Goal: Contribute content: Contribute content

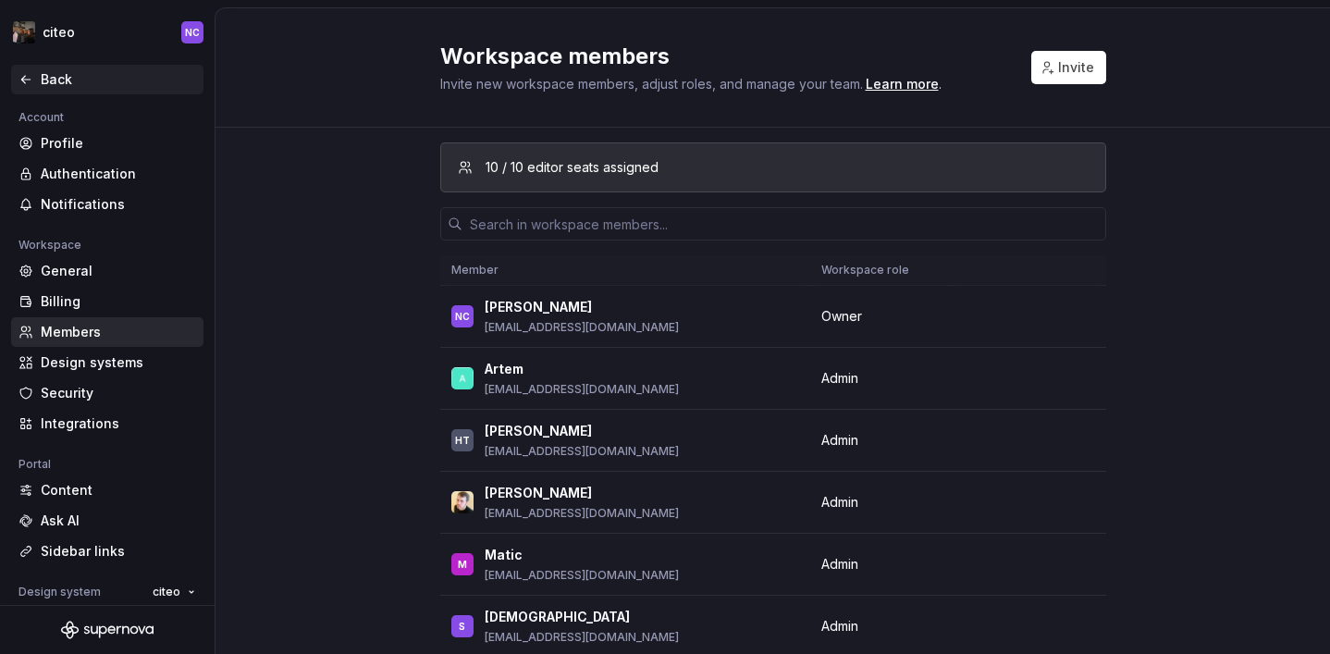
scroll to position [202, 0]
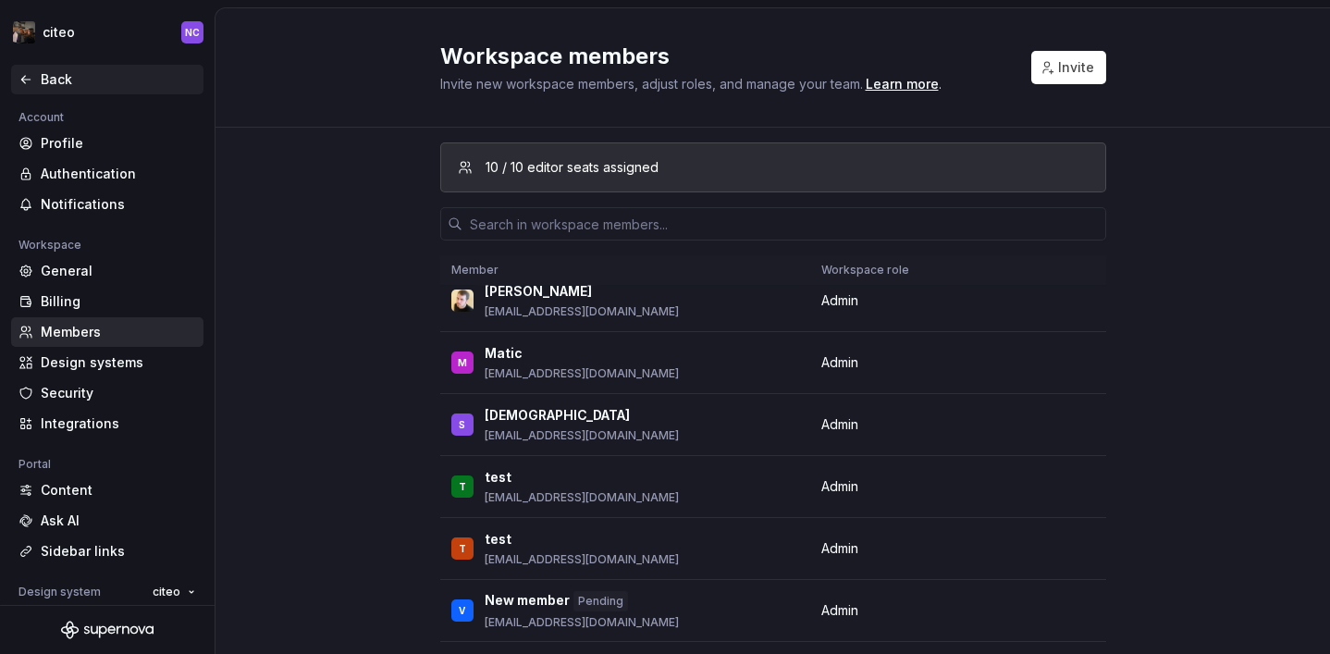
click at [80, 80] on div "Back" at bounding box center [118, 79] width 155 height 18
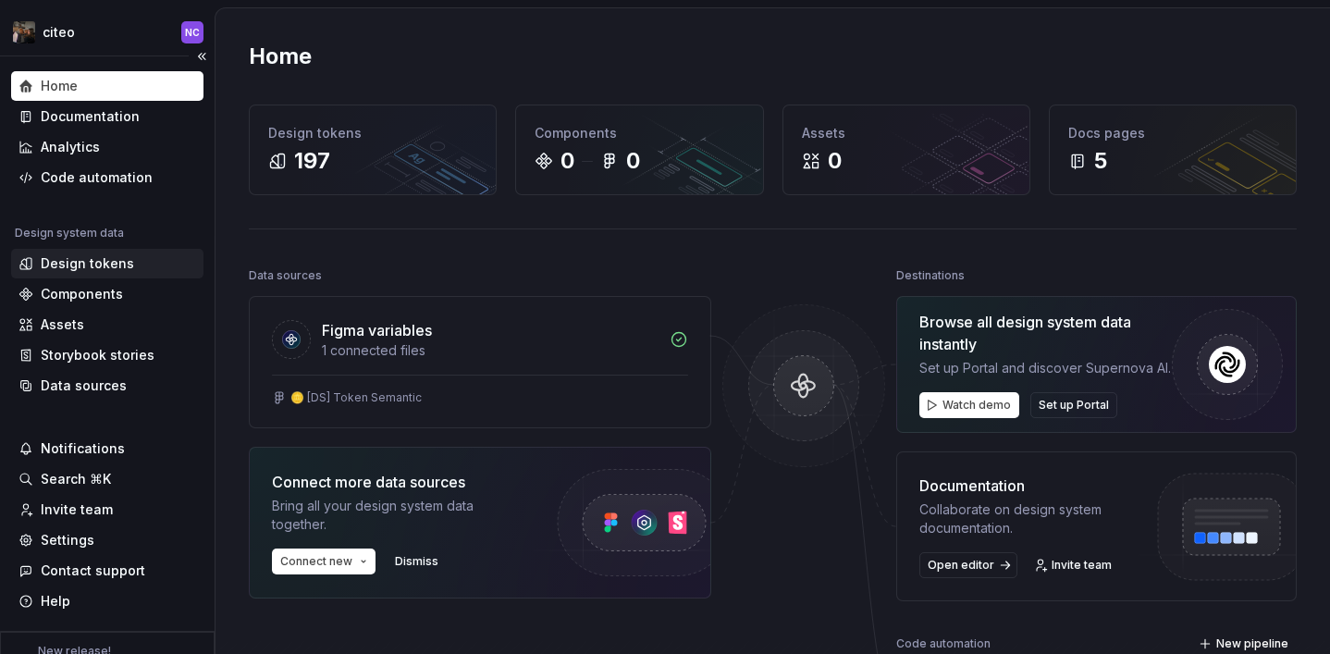
click at [134, 259] on div "Design tokens" at bounding box center [107, 263] width 178 height 18
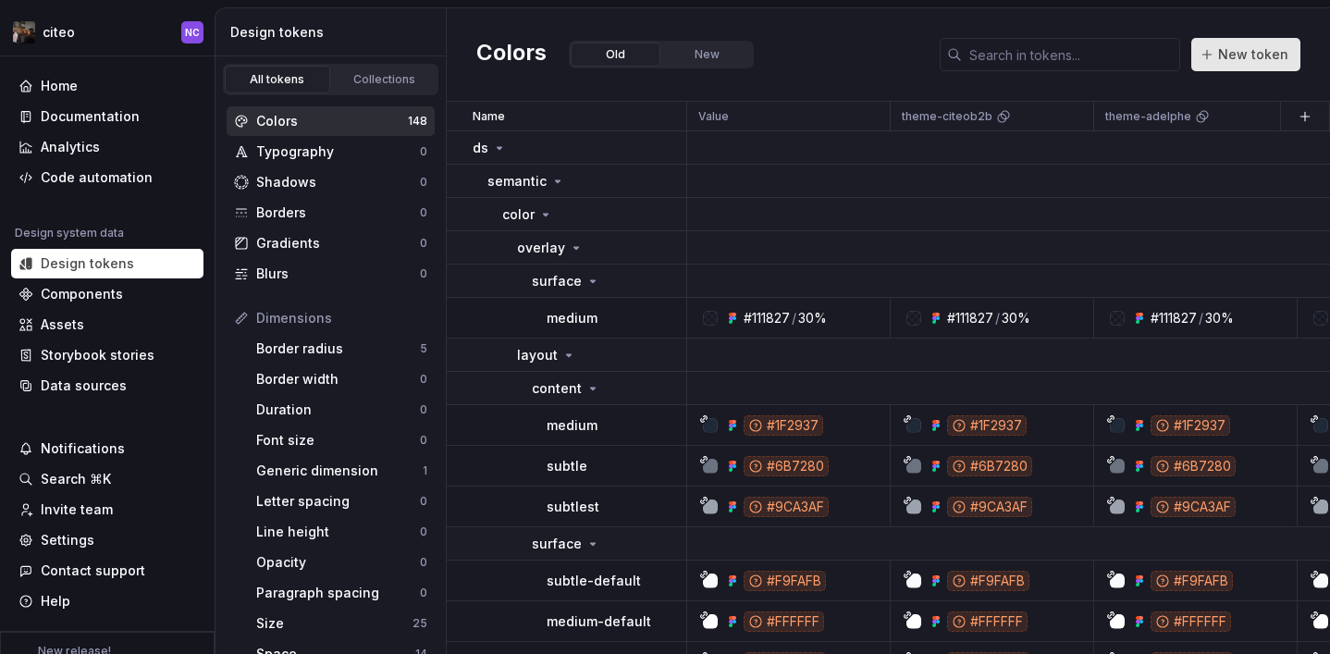
click at [1216, 50] on button "New token" at bounding box center [1245, 54] width 109 height 33
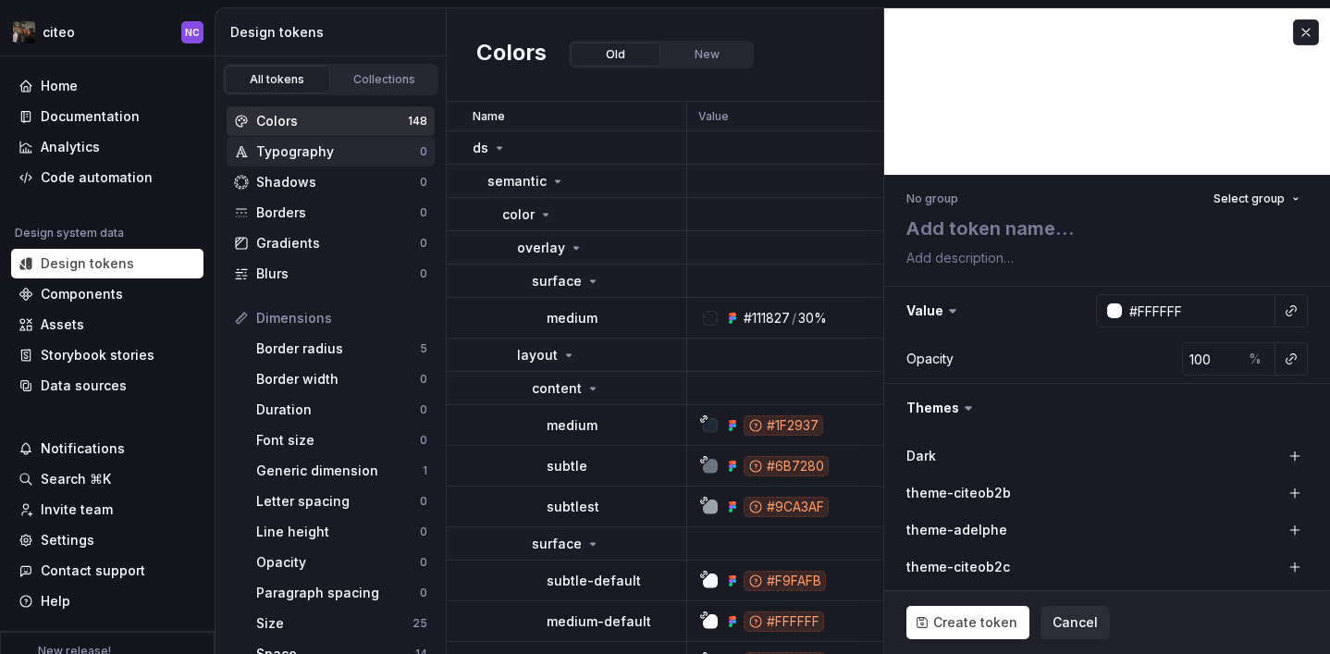
click at [329, 153] on div "Typography" at bounding box center [338, 151] width 164 height 18
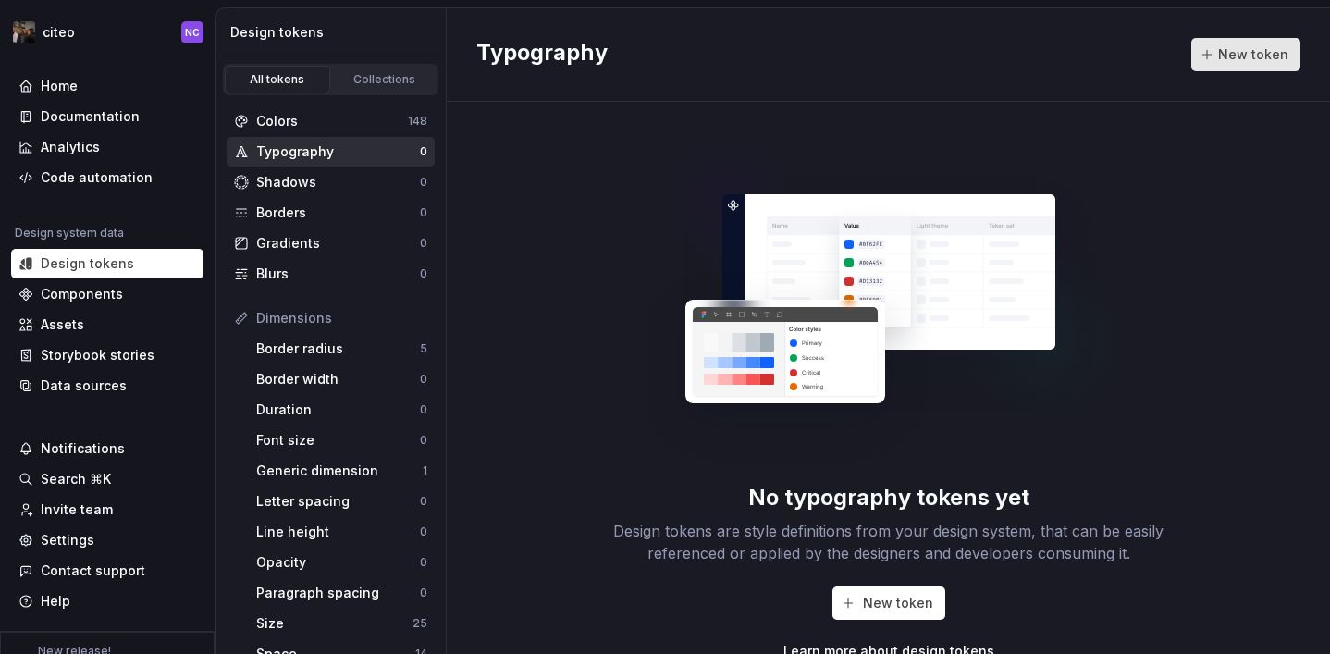
click at [1205, 65] on button "New token" at bounding box center [1245, 54] width 109 height 33
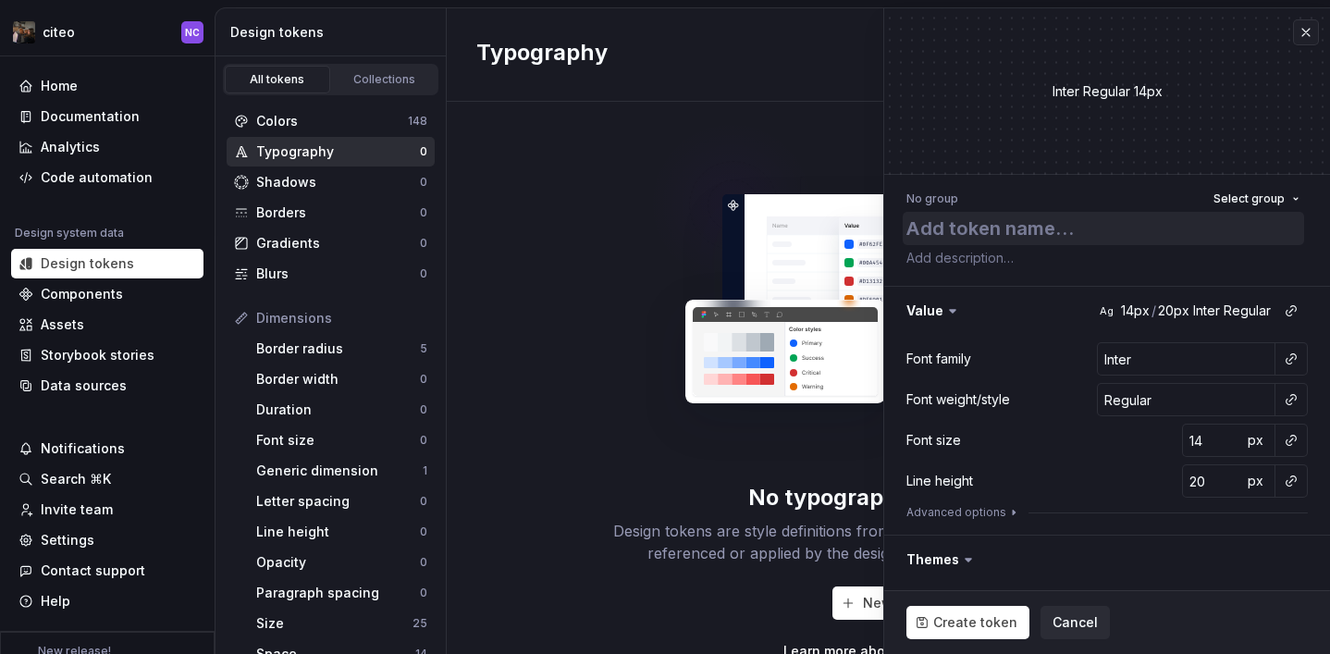
type textarea "*"
type textarea "t"
type textarea "*"
type textarea "te"
type textarea "*"
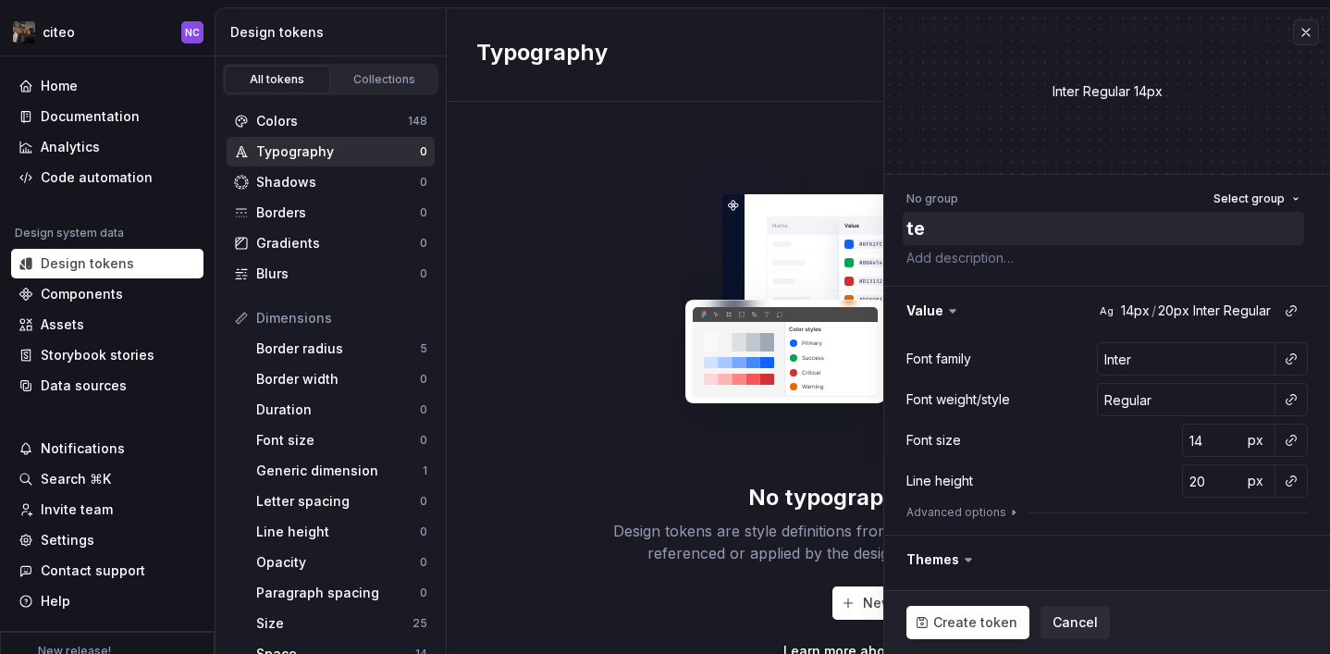
type textarea "tes"
type textarea "*"
type textarea "test"
click at [1245, 456] on div "px" at bounding box center [1258, 440] width 33 height 33
click at [1252, 442] on span "px" at bounding box center [1256, 440] width 16 height 16
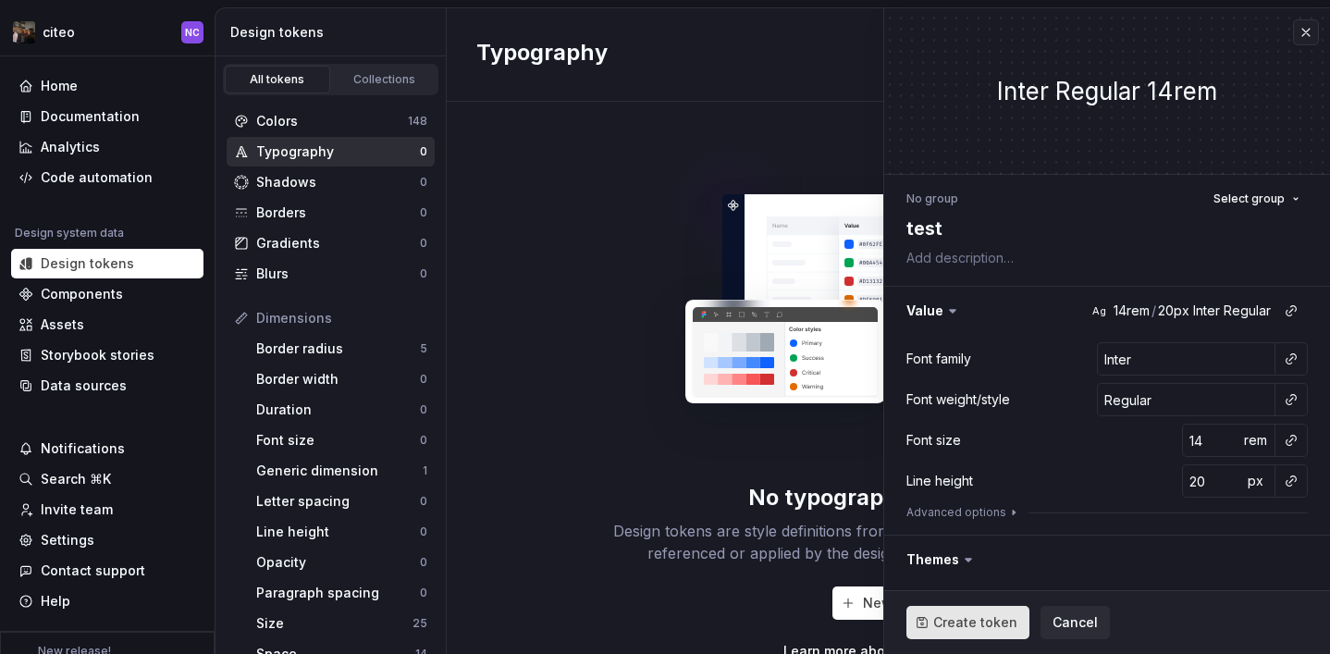
click at [985, 616] on span "Create token" at bounding box center [975, 622] width 84 height 18
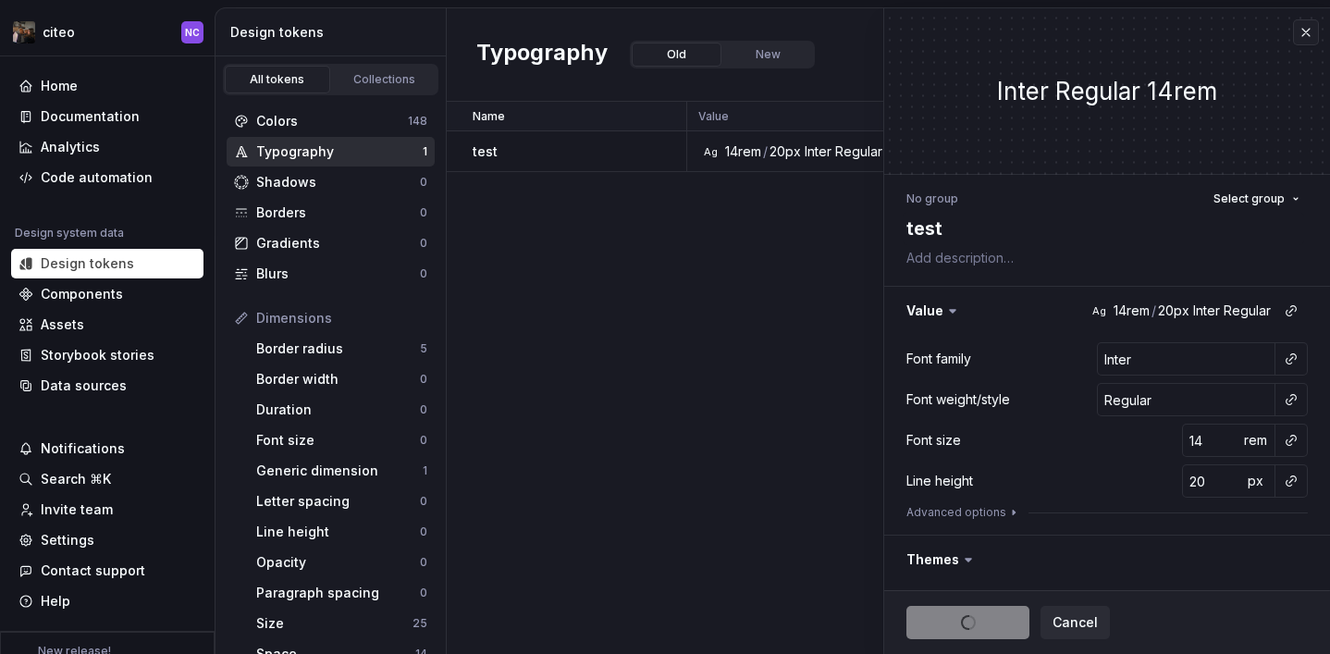
type textarea "*"
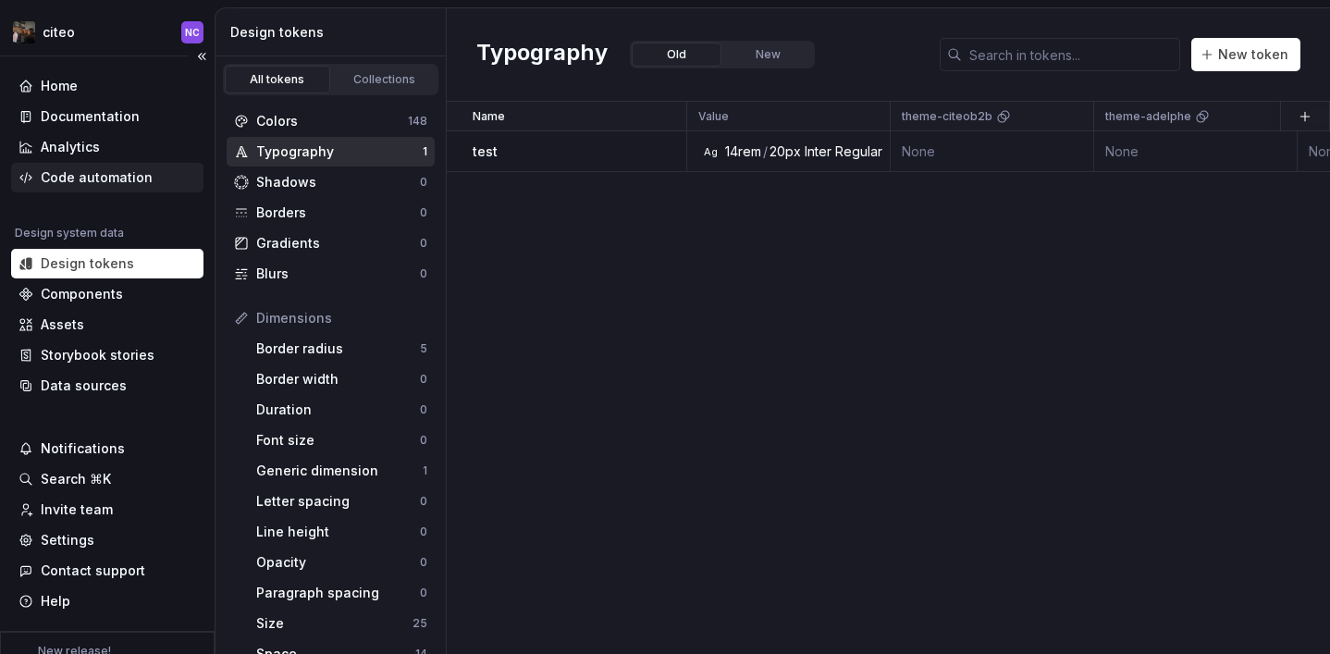
click at [119, 178] on div "Code automation" at bounding box center [97, 177] width 112 height 18
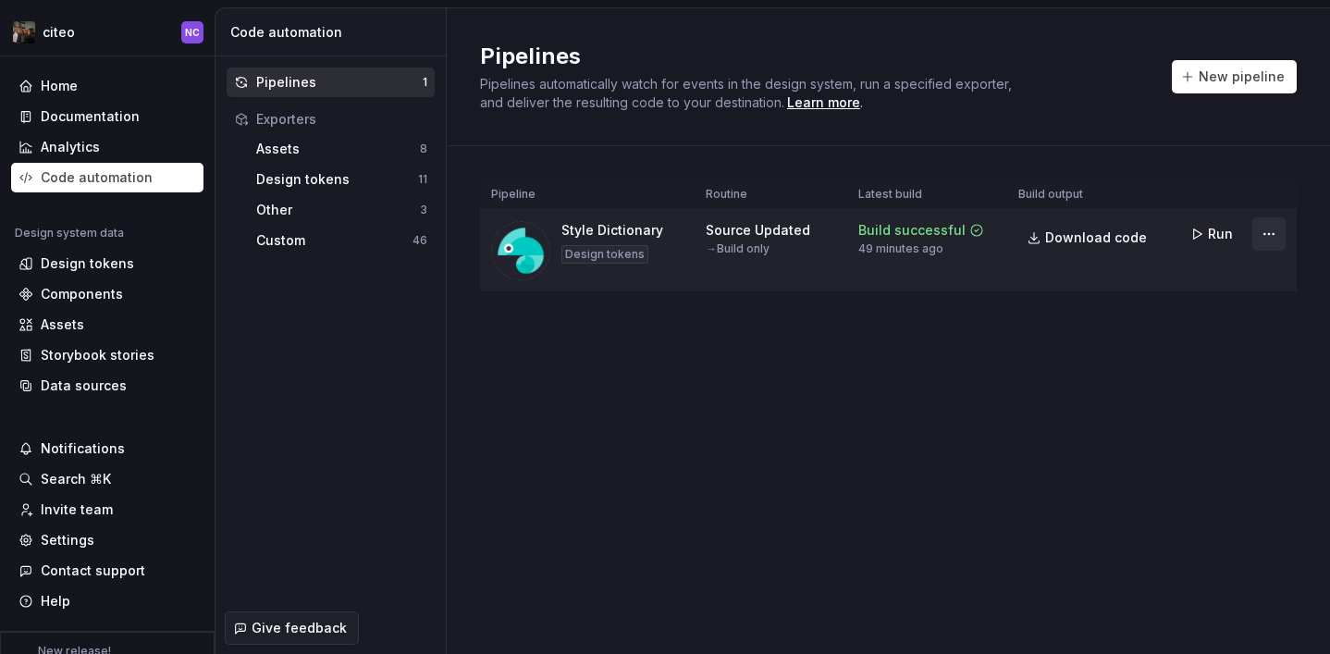
click at [1269, 230] on html "citeo NC Home Documentation Analytics Code automation Design system data Design…" at bounding box center [665, 327] width 1330 height 654
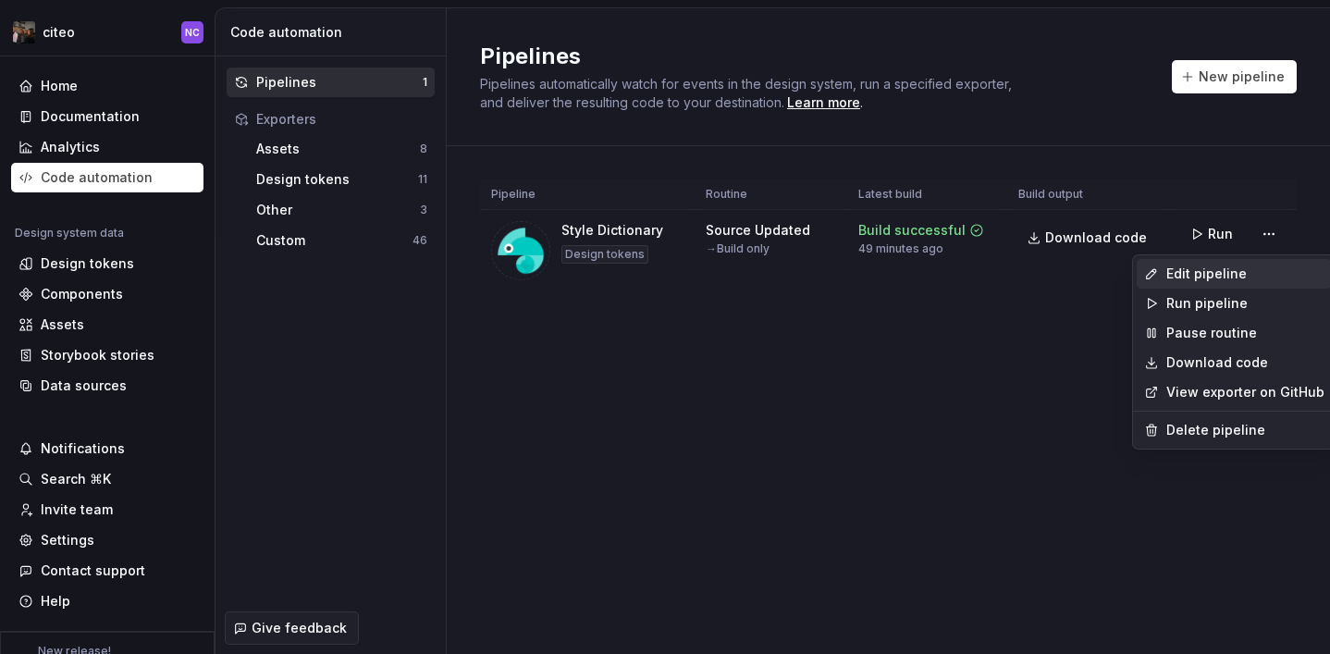
click at [1216, 265] on div "Edit pipeline" at bounding box center [1245, 274] width 158 height 18
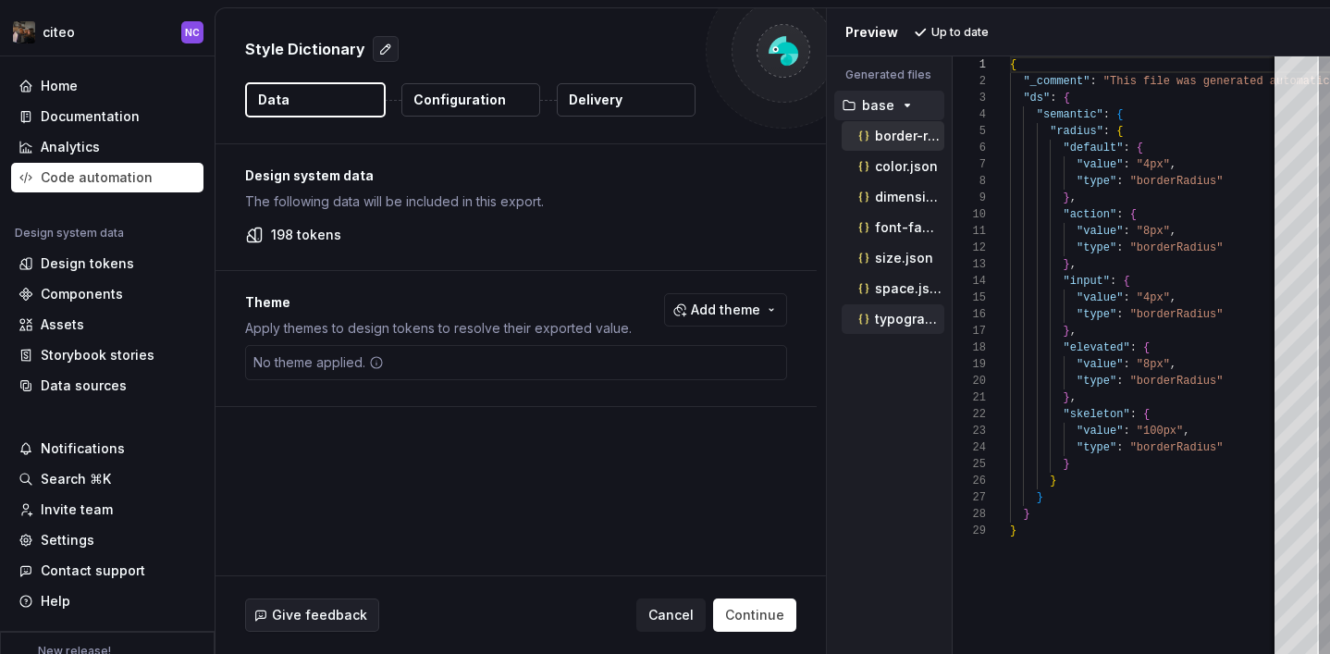
click at [916, 327] on div "typography.json" at bounding box center [900, 319] width 90 height 18
type textarea "**********"
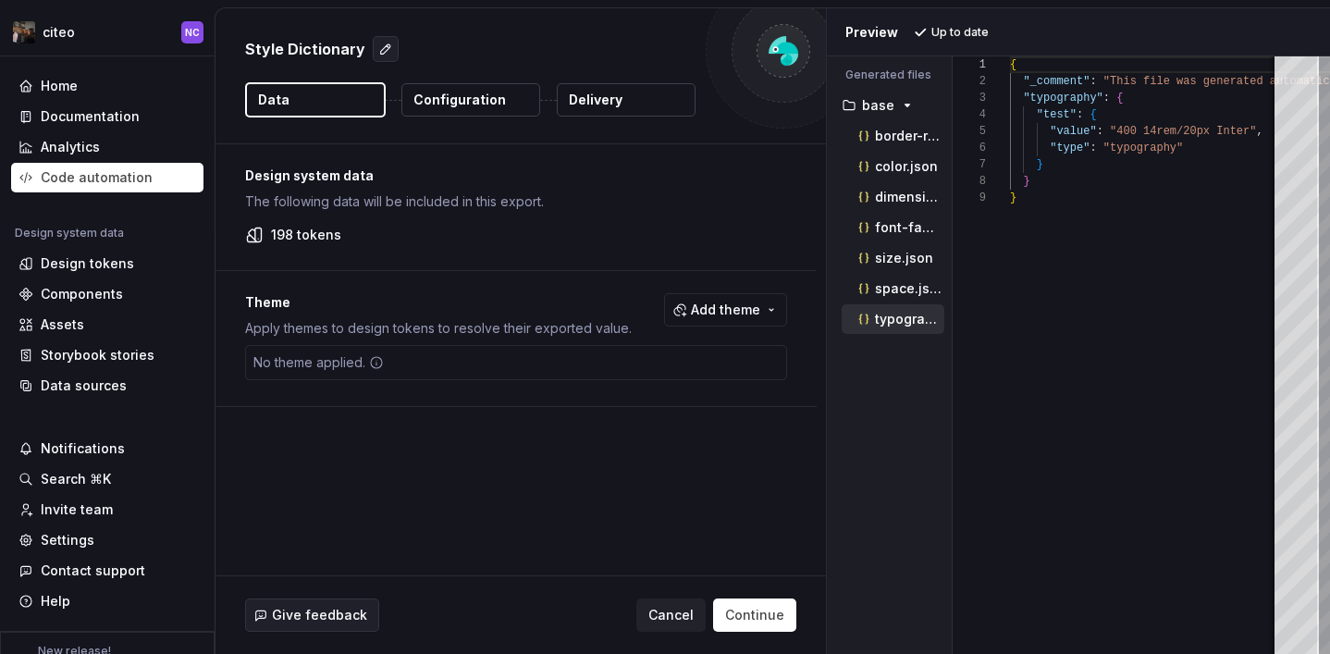
scroll to position [133, 0]
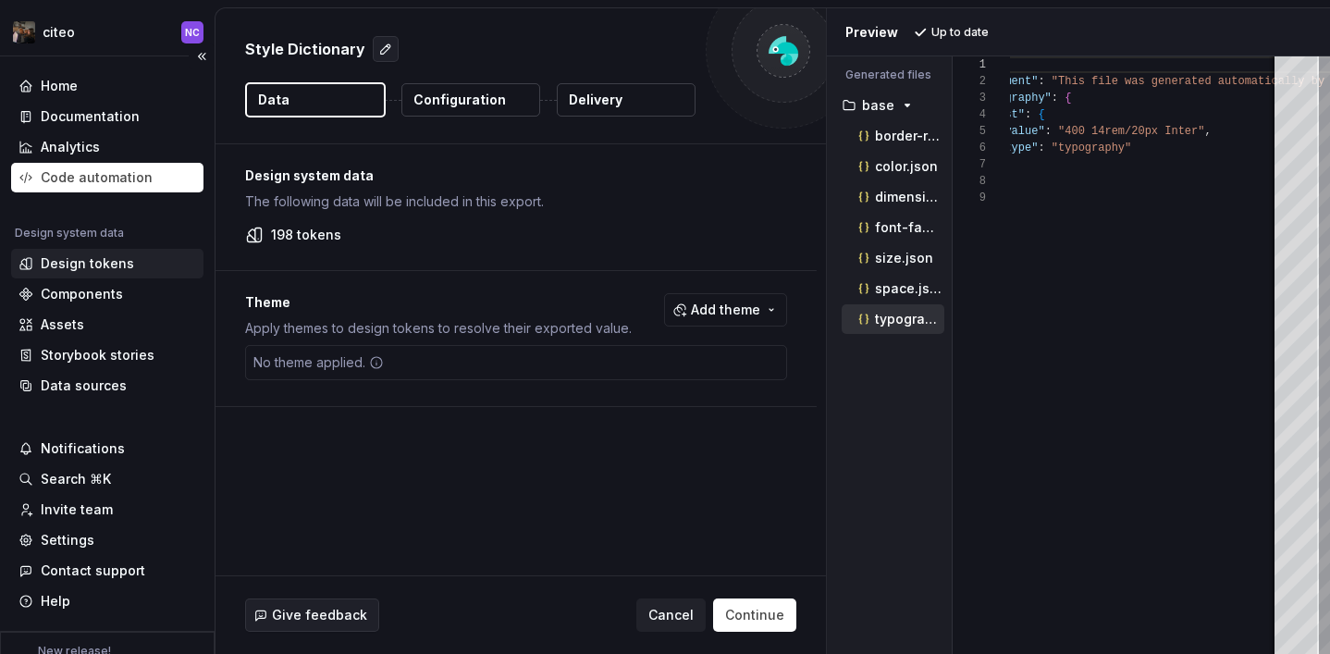
click at [146, 250] on div "Design tokens" at bounding box center [107, 264] width 192 height 30
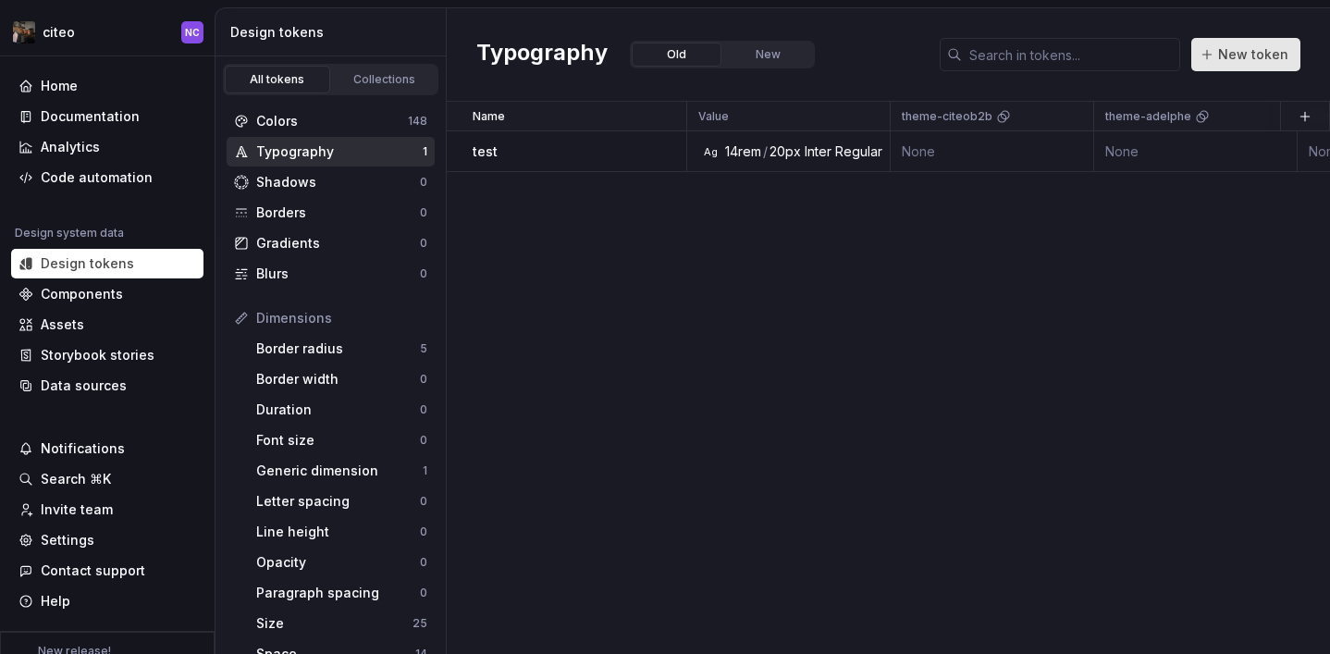
click at [1212, 49] on button "New token" at bounding box center [1245, 54] width 109 height 33
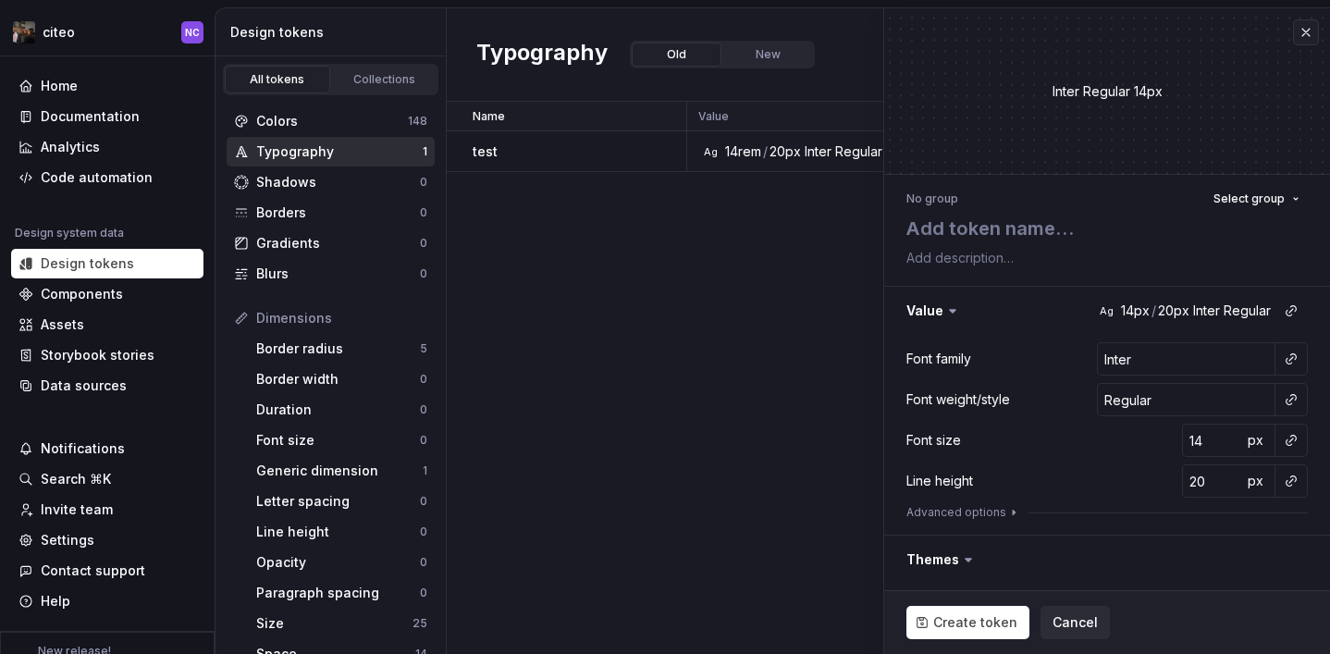
type textarea "*"
type textarea "t"
type textarea "*"
type textarea "te"
type textarea "*"
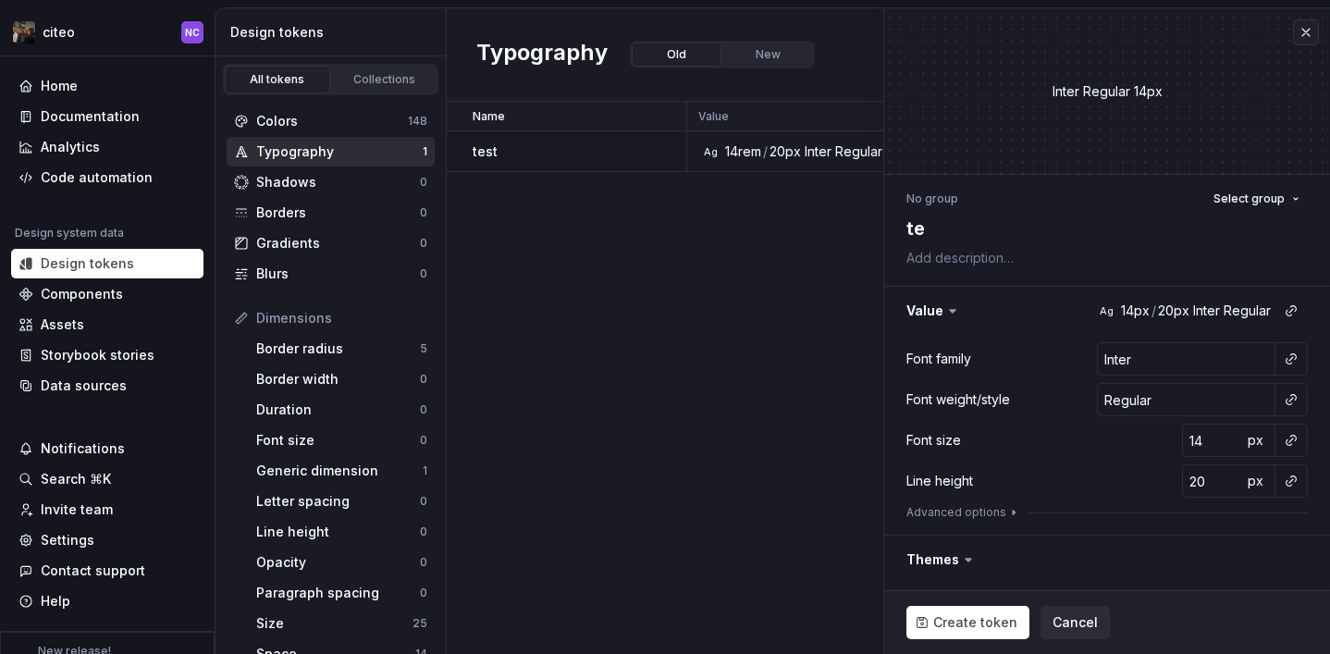
type textarea "tes"
type textarea "*"
type textarea "test"
type textarea "*"
type textarea "test2"
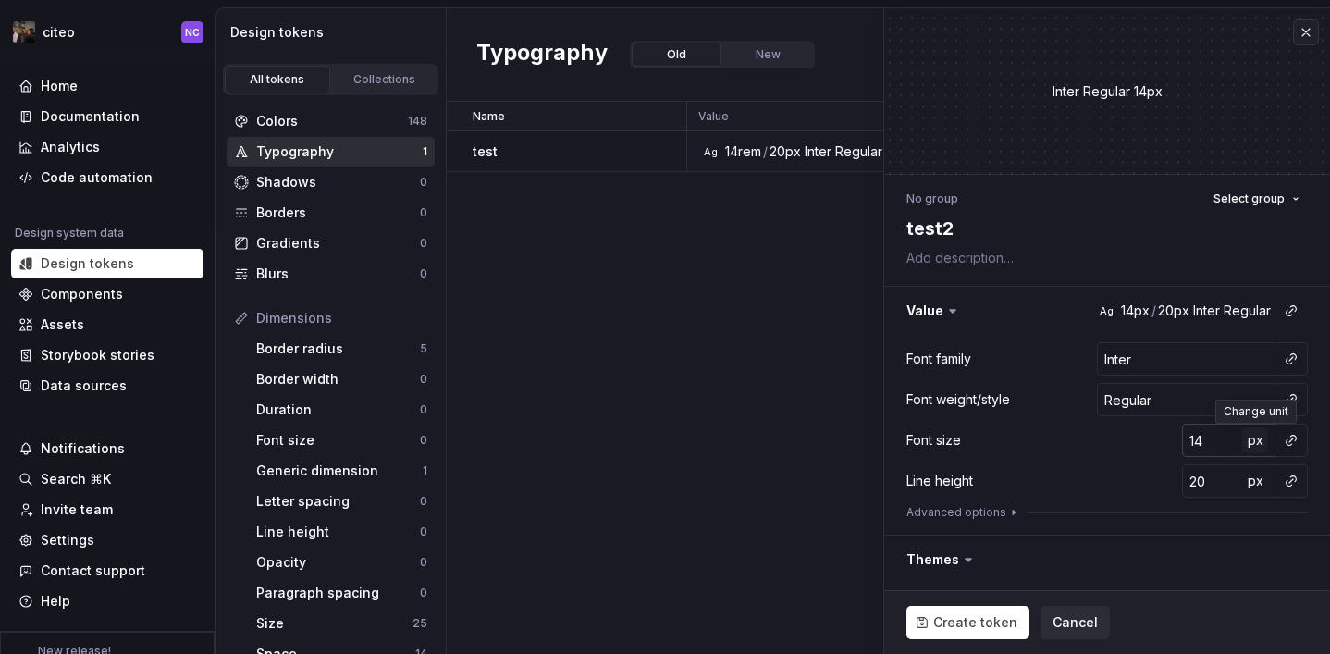
click at [1250, 444] on span "px" at bounding box center [1256, 440] width 16 height 16
click at [1250, 444] on span "rem" at bounding box center [1255, 440] width 23 height 16
click at [1250, 444] on span "%" at bounding box center [1255, 440] width 13 height 16
click at [1250, 444] on span "px" at bounding box center [1256, 440] width 16 height 16
click at [1257, 438] on span "rem" at bounding box center [1255, 440] width 23 height 16
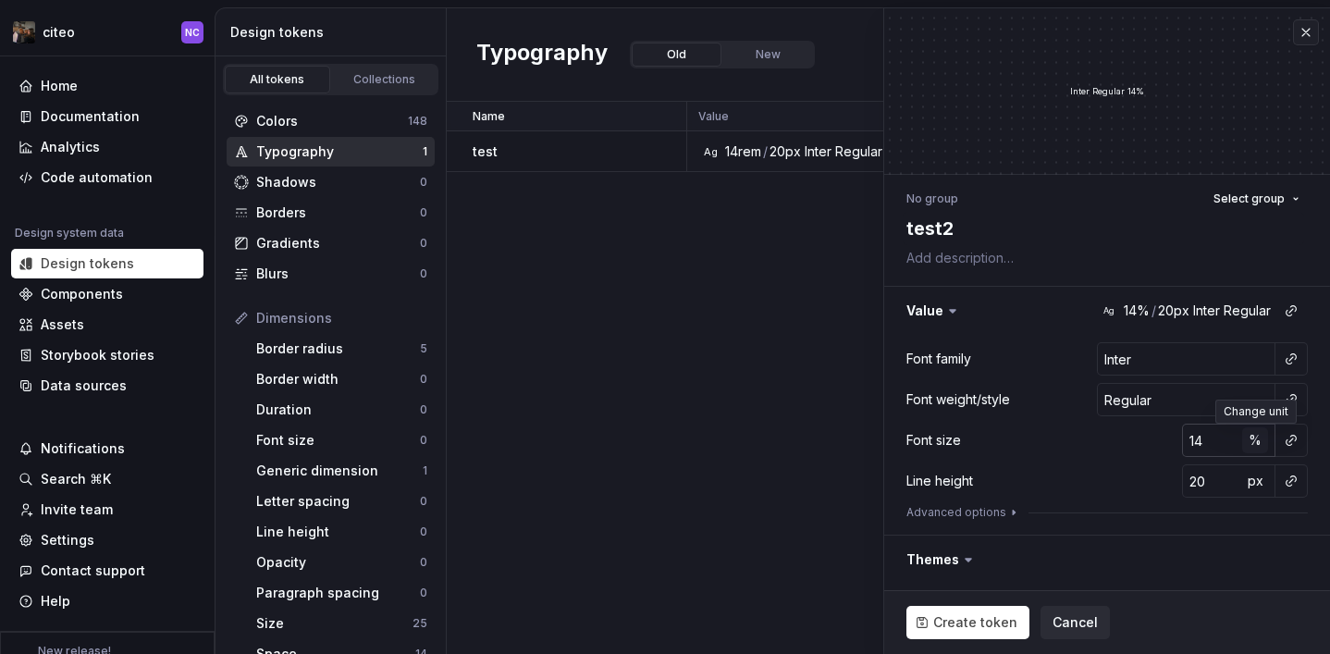
click at [1259, 435] on span "%" at bounding box center [1255, 440] width 13 height 16
click at [1261, 483] on span "px" at bounding box center [1256, 481] width 16 height 16
click at [1261, 484] on span "rem" at bounding box center [1255, 481] width 23 height 16
click at [1261, 484] on button "%" at bounding box center [1255, 481] width 26 height 26
click at [981, 619] on span "Create token" at bounding box center [975, 622] width 84 height 18
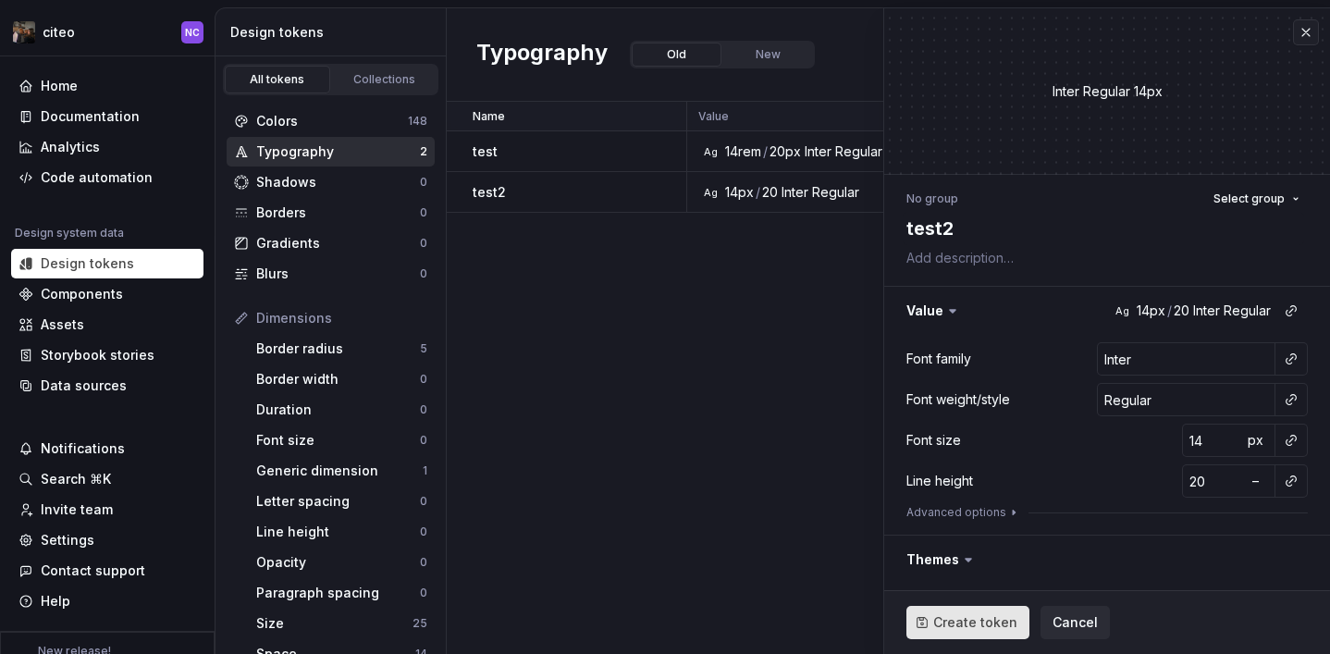
type textarea "*"
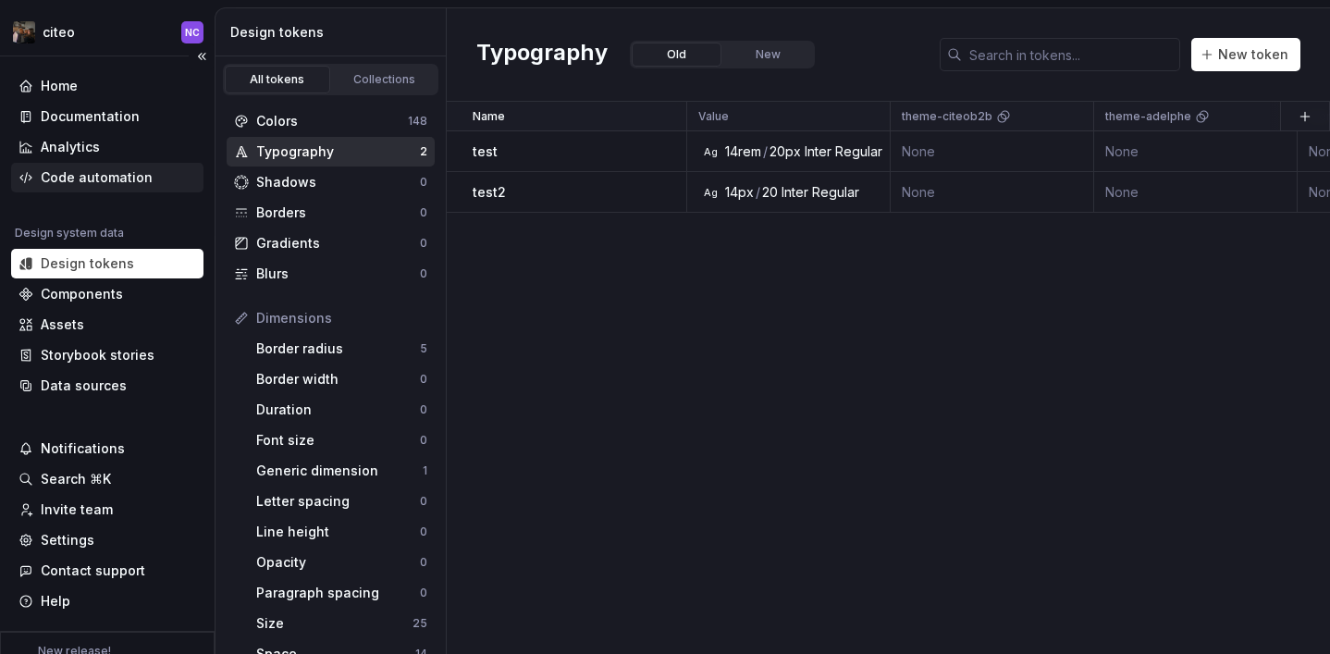
click at [158, 163] on div "Code automation" at bounding box center [107, 178] width 192 height 30
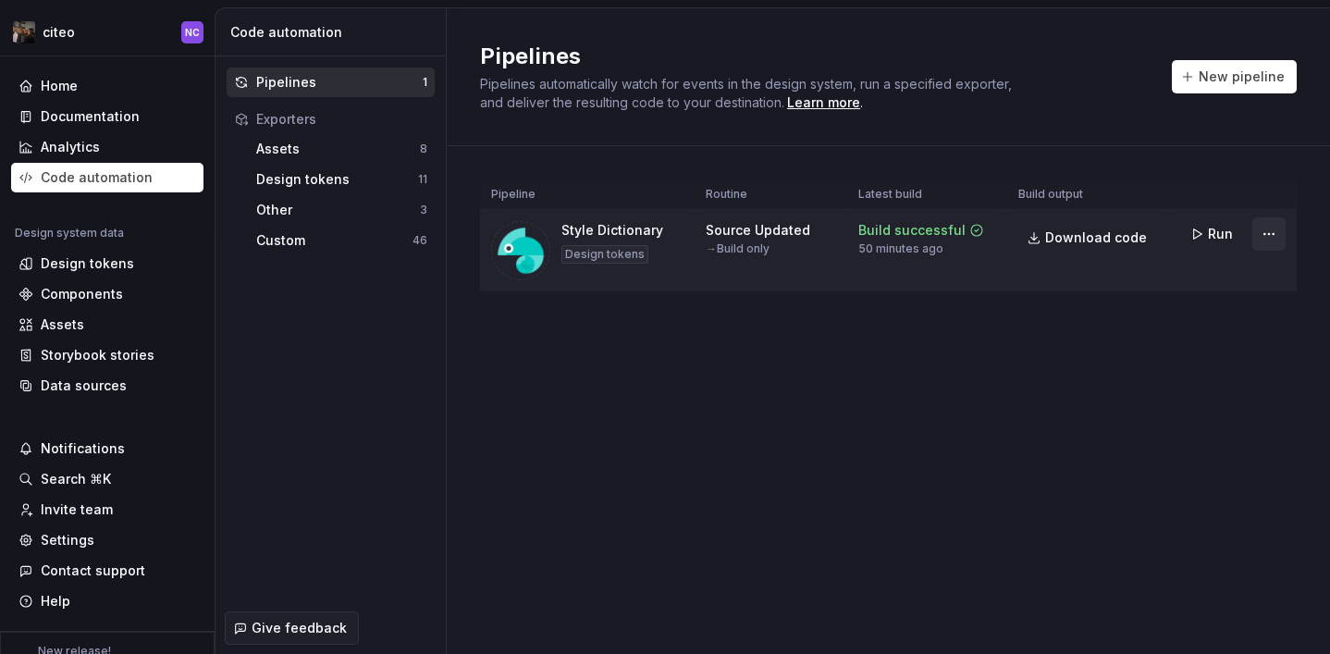
click at [1257, 225] on html "citeo NC Home Documentation Analytics Code automation Design system data Design…" at bounding box center [665, 327] width 1330 height 654
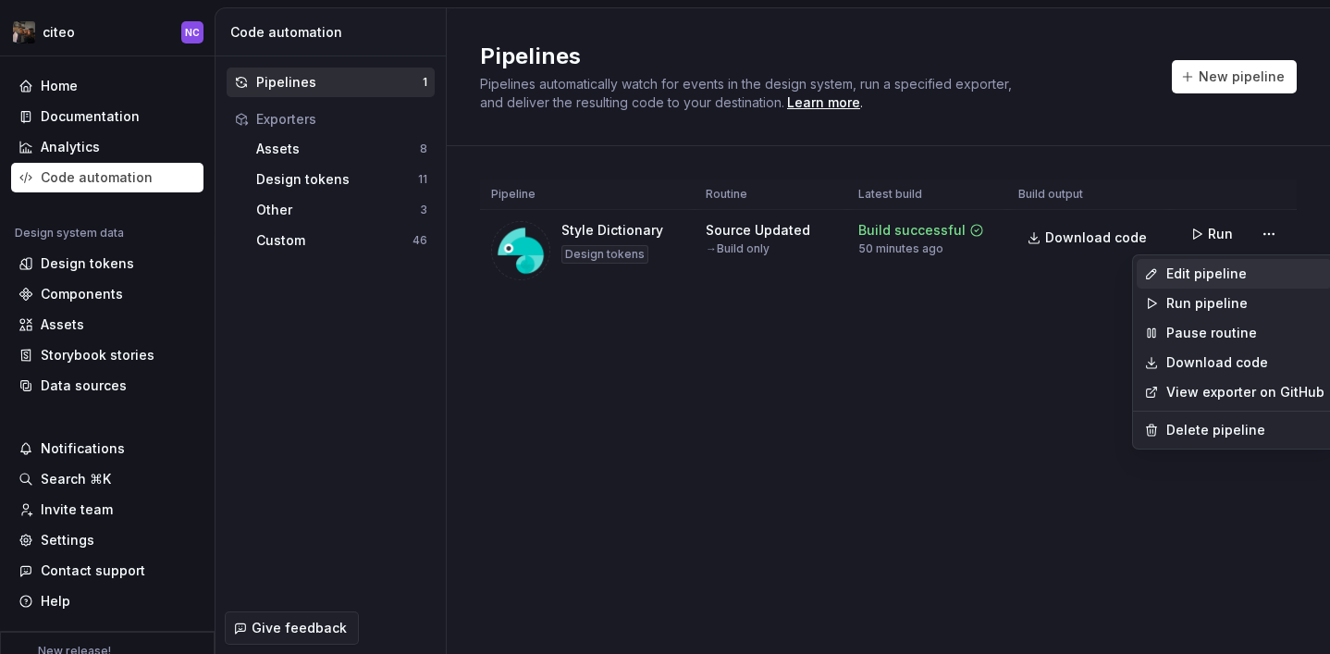
click at [1220, 261] on div "Edit pipeline" at bounding box center [1234, 274] width 195 height 30
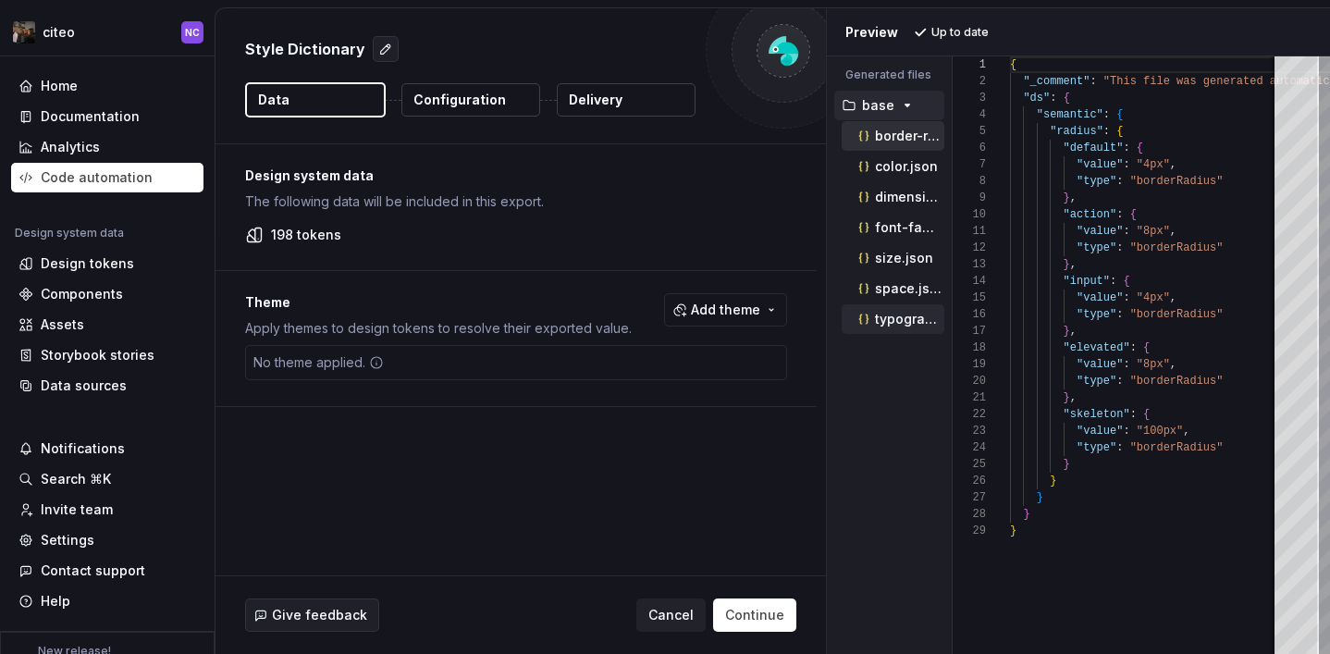
click at [928, 320] on p "typography.json" at bounding box center [909, 319] width 69 height 15
type textarea "**********"
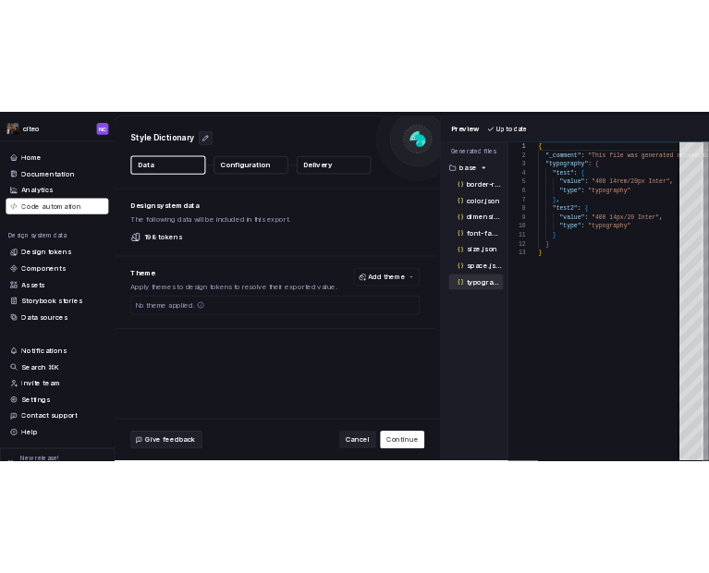
scroll to position [166, 0]
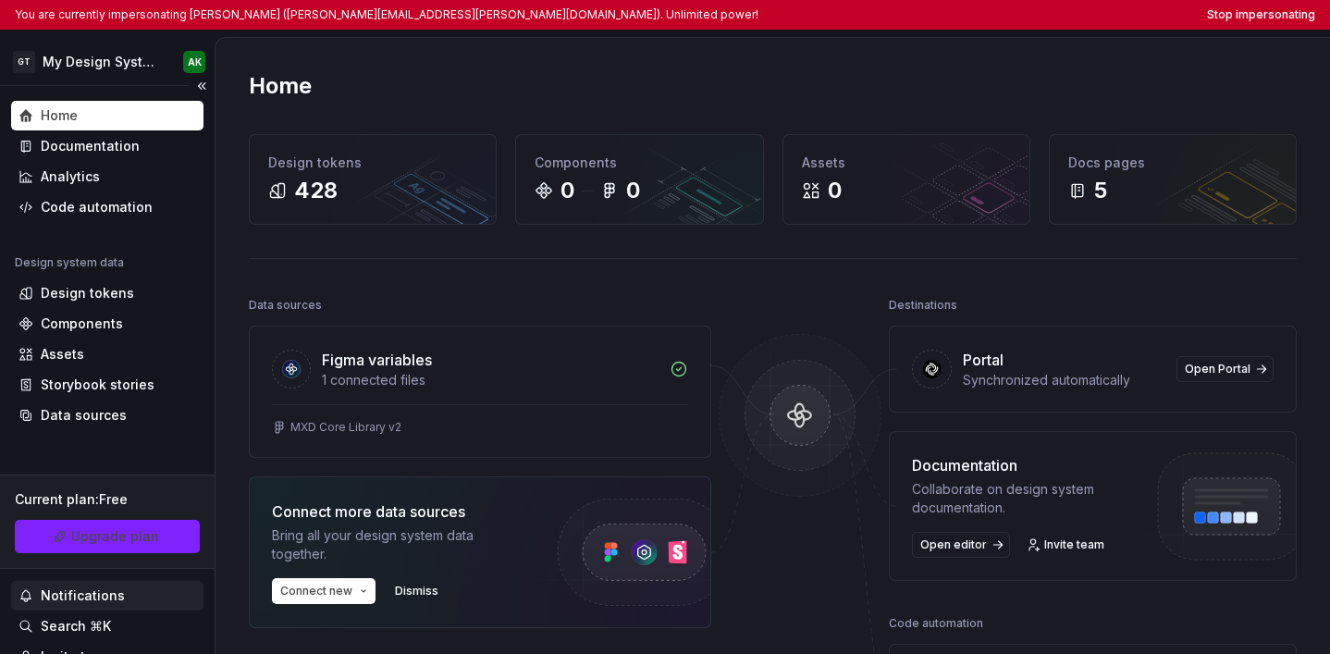
scroll to position [173, 0]
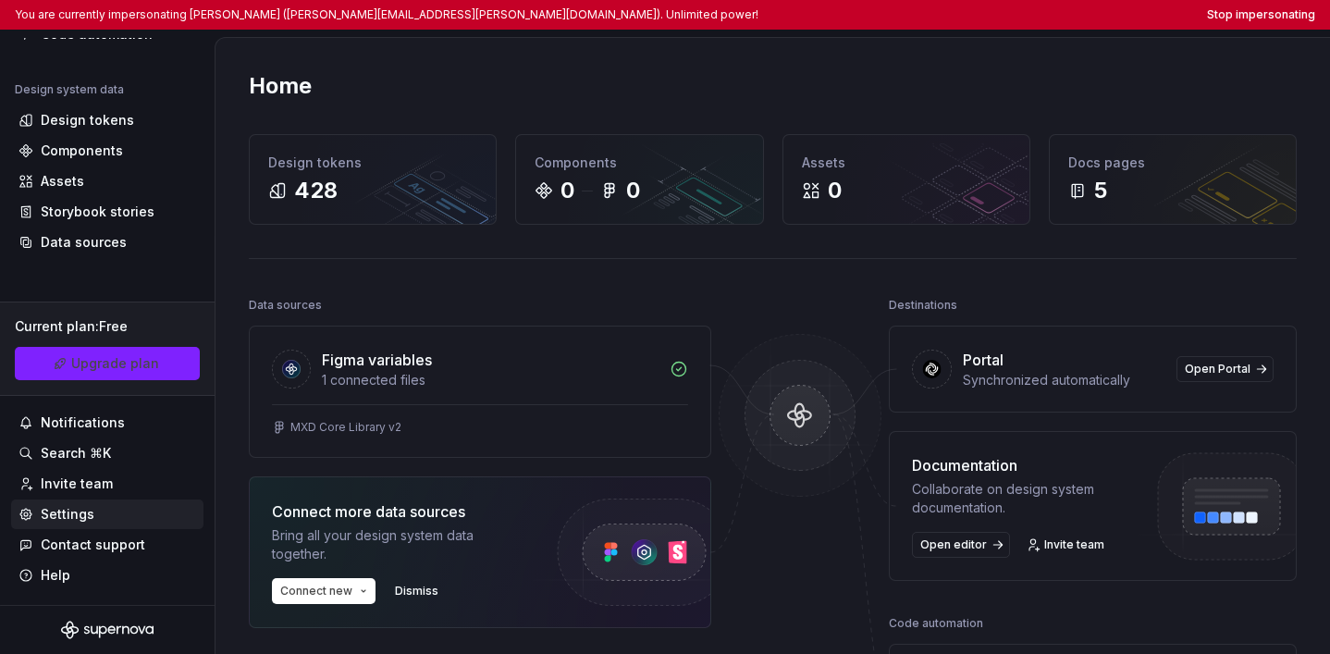
click at [70, 512] on div "Settings" at bounding box center [68, 514] width 54 height 18
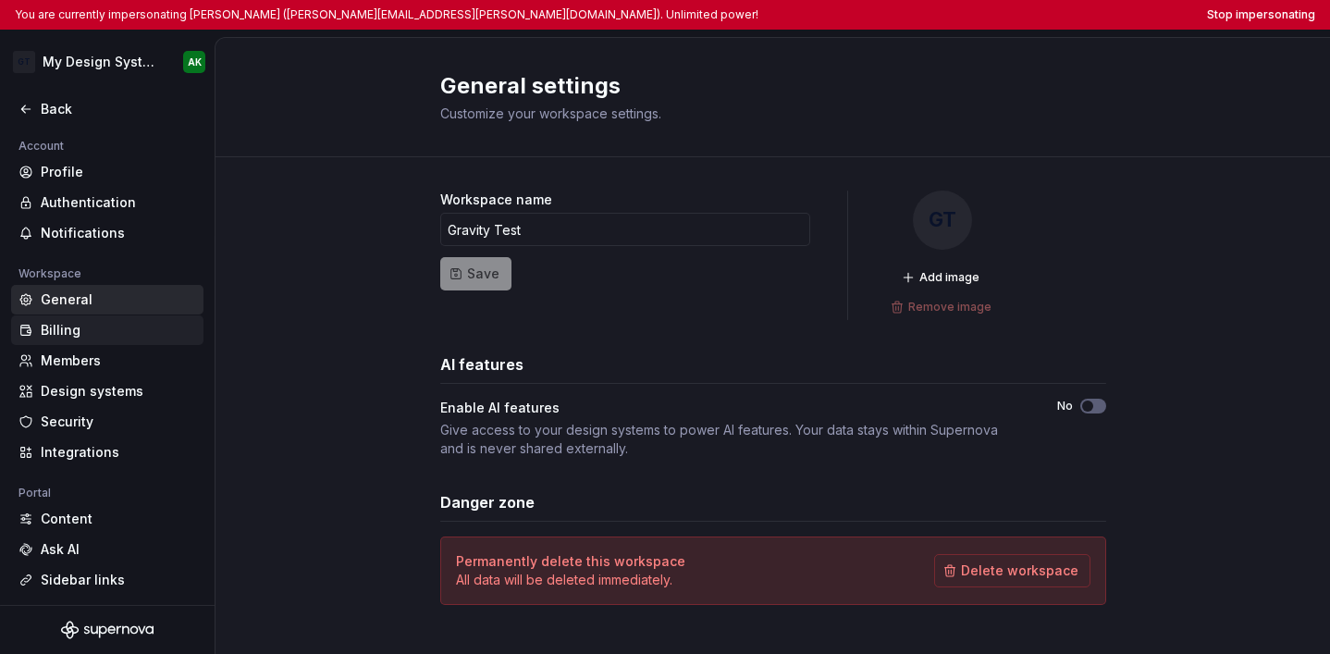
click at [89, 334] on div "Billing" at bounding box center [118, 330] width 155 height 18
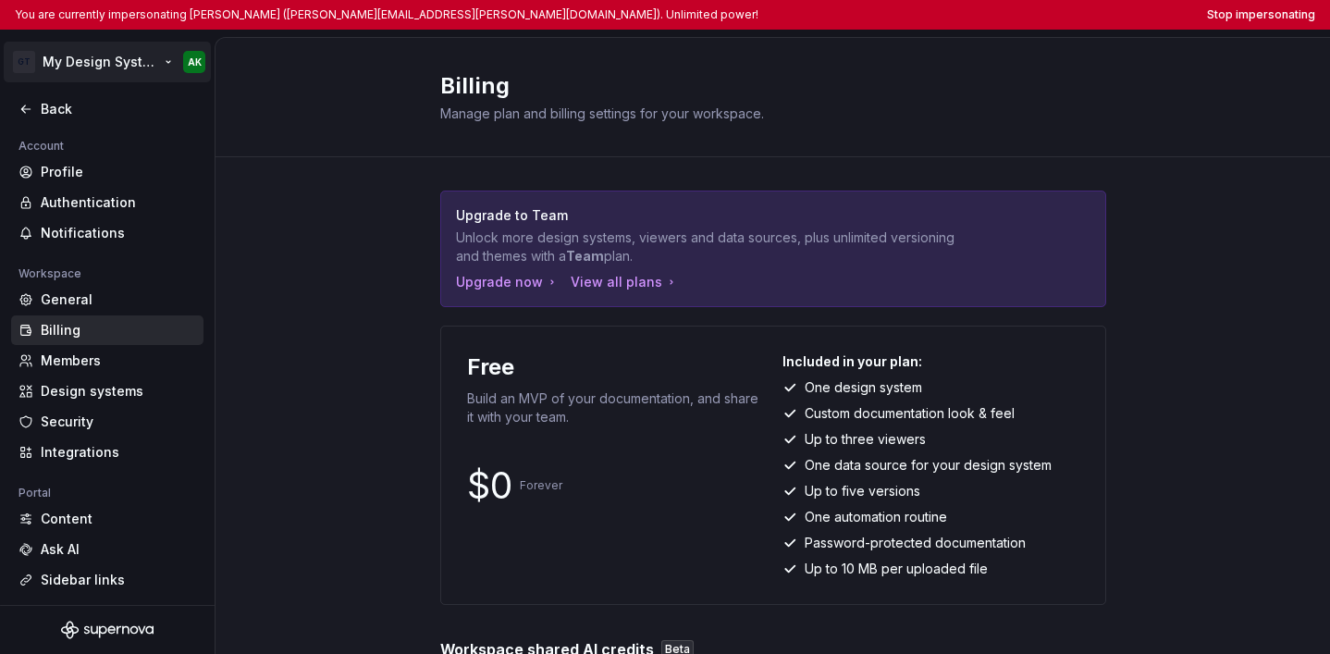
click at [105, 48] on html "You are currently impersonating [PERSON_NAME] ([PERSON_NAME][EMAIL_ADDRESS][PER…" at bounding box center [665, 327] width 1330 height 654
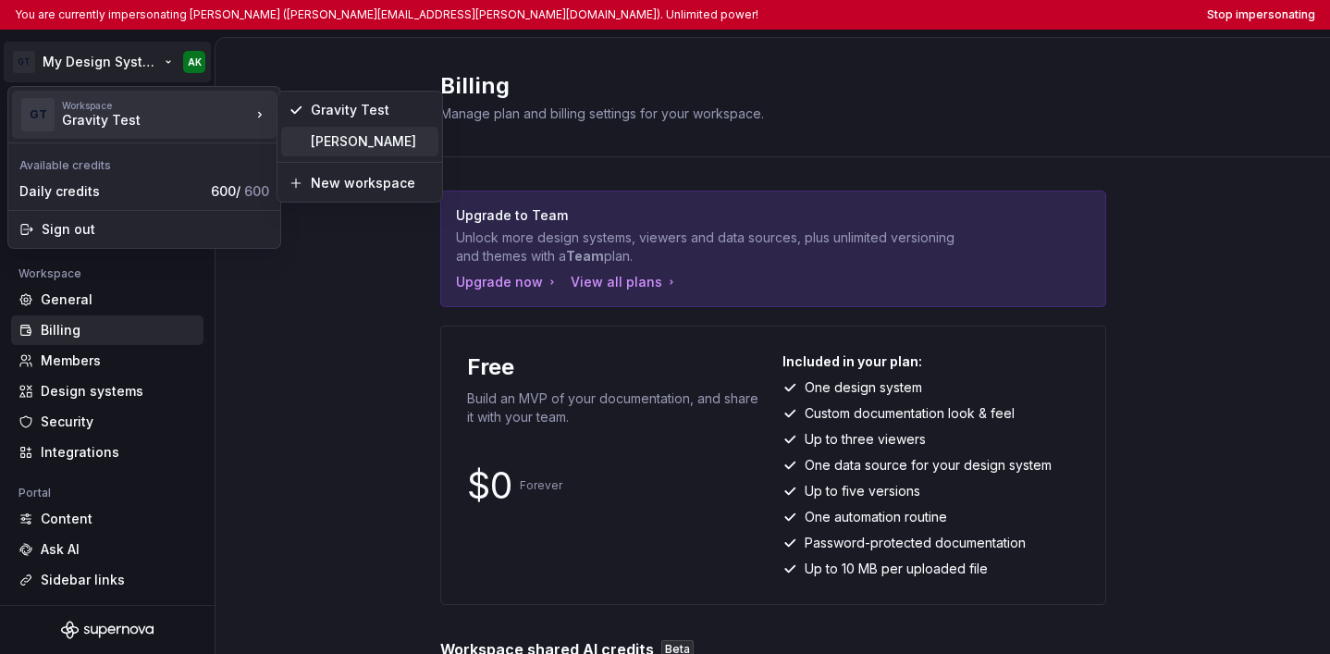
click at [315, 138] on div "[PERSON_NAME]" at bounding box center [371, 141] width 120 height 18
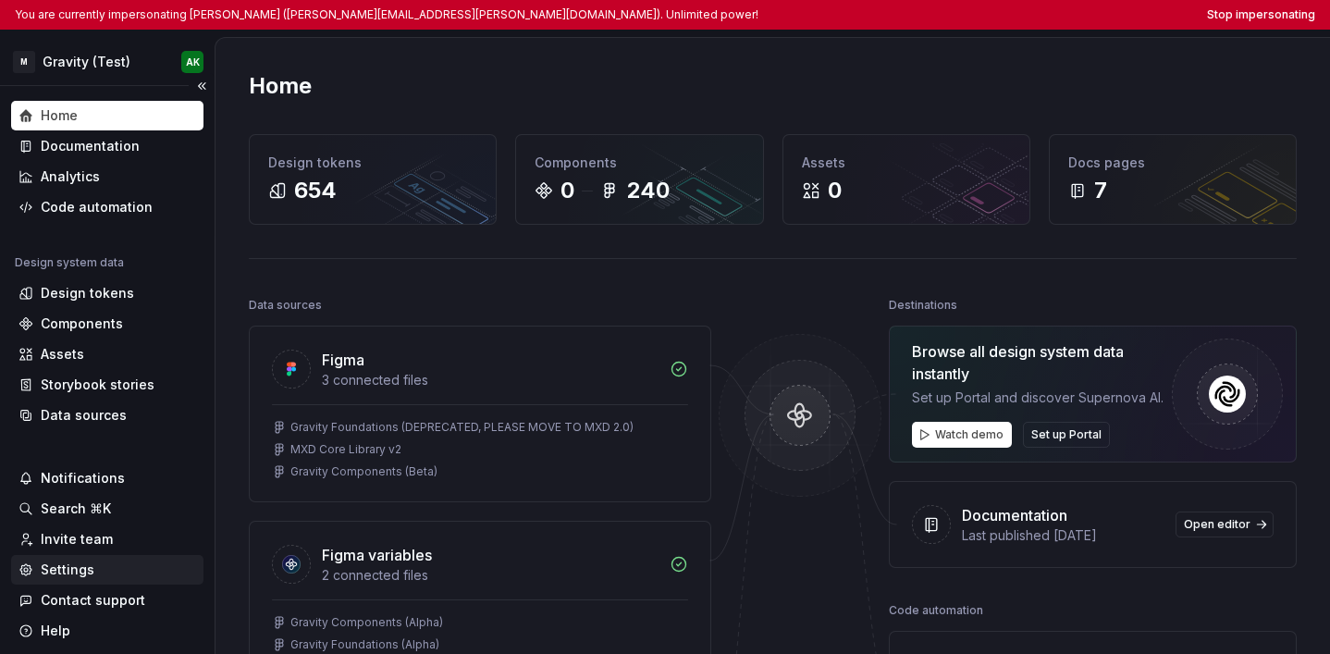
click at [104, 572] on div "Settings" at bounding box center [107, 569] width 178 height 18
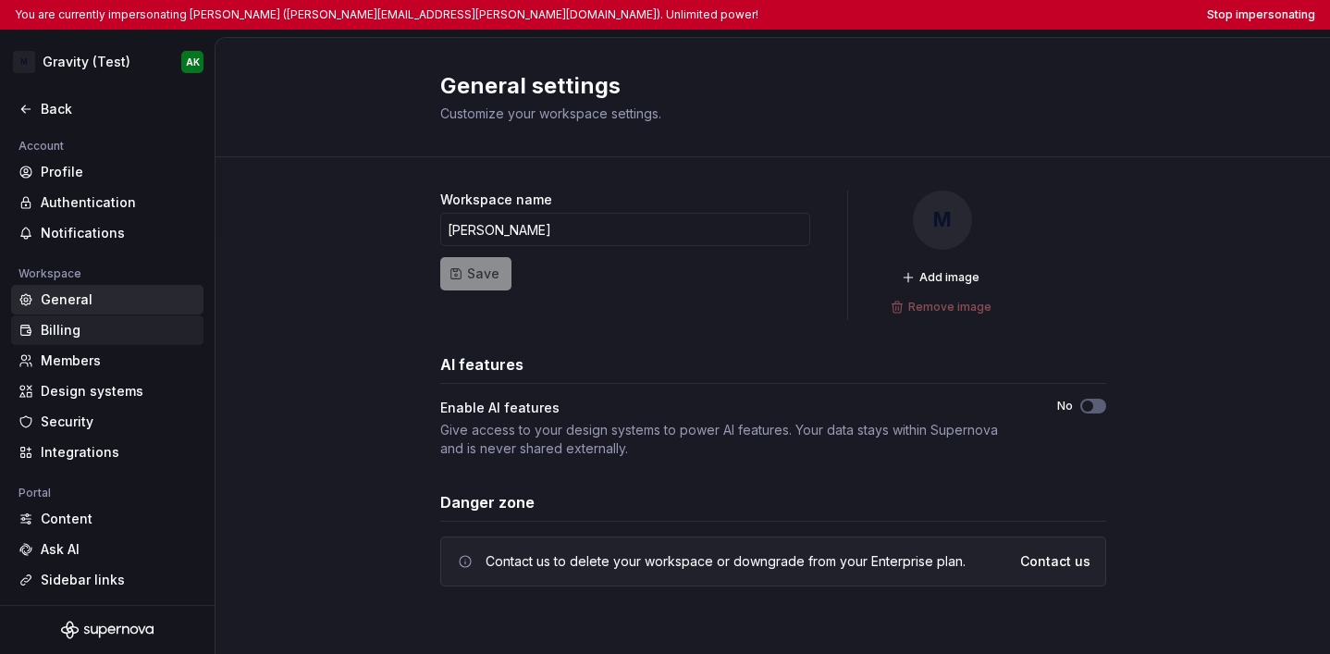
click at [110, 339] on div "Billing" at bounding box center [107, 330] width 192 height 30
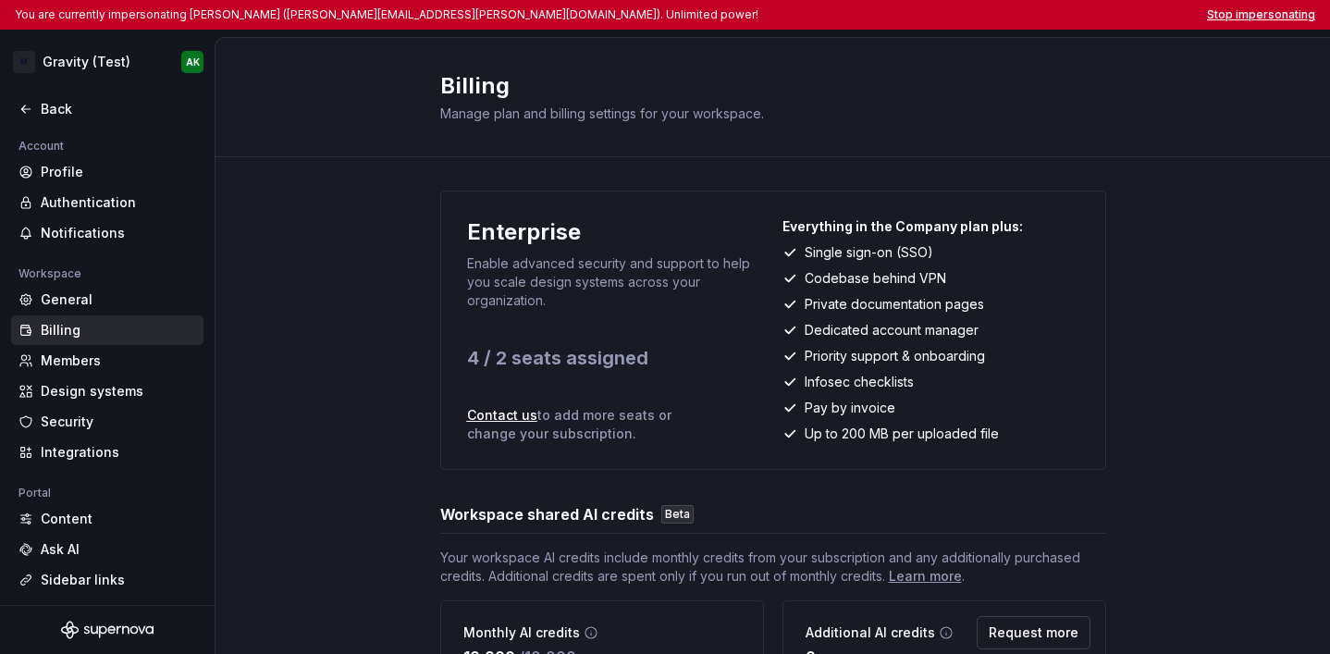
click at [1238, 13] on button "Stop impersonating" at bounding box center [1261, 14] width 108 height 15
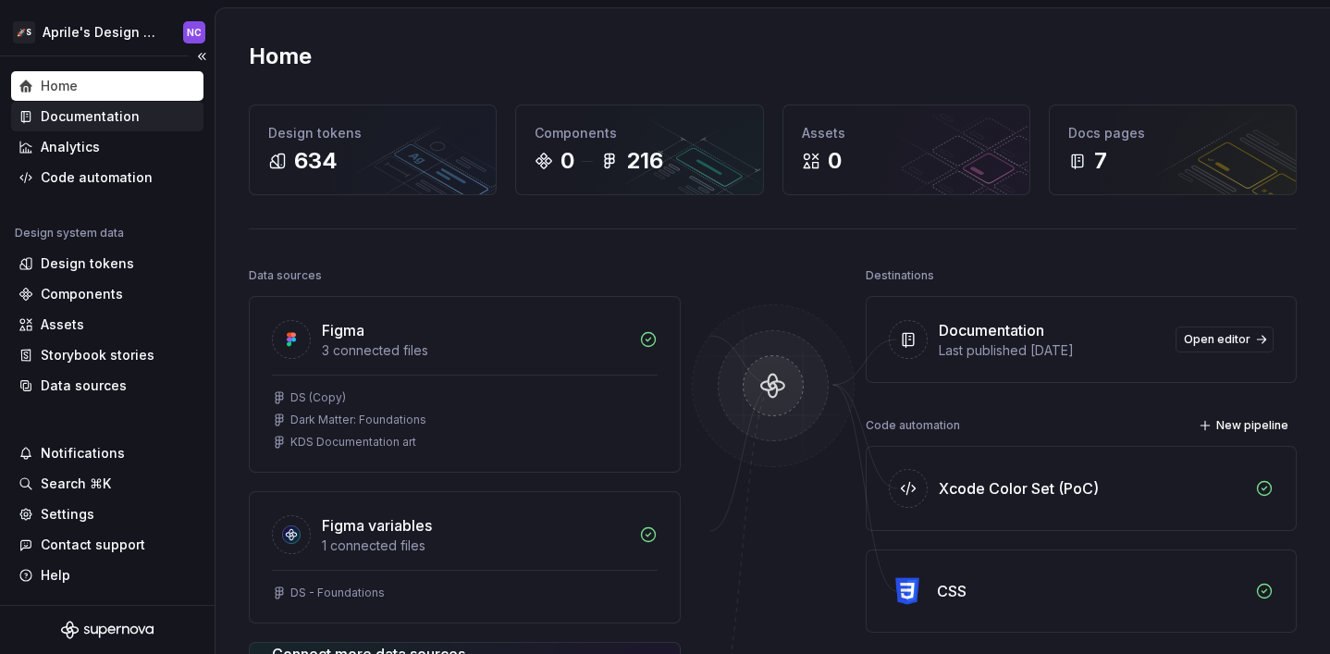
click at [117, 112] on div "Documentation" at bounding box center [90, 116] width 99 height 18
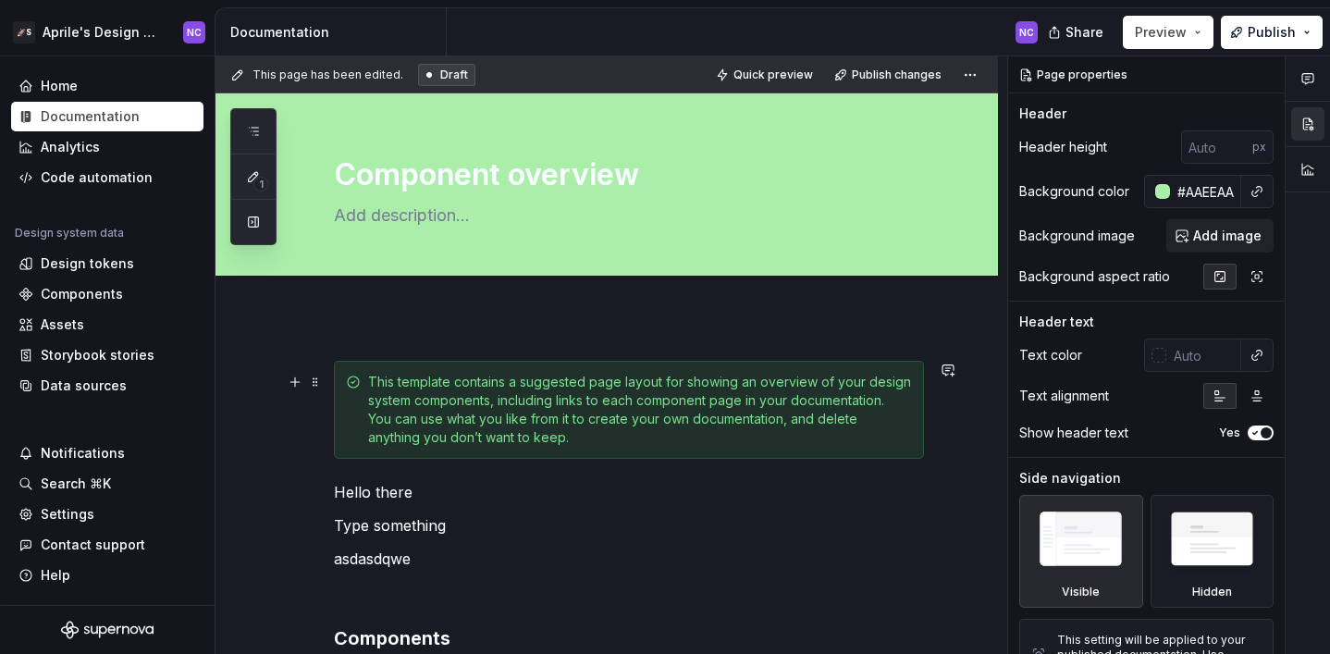
type textarea "*"
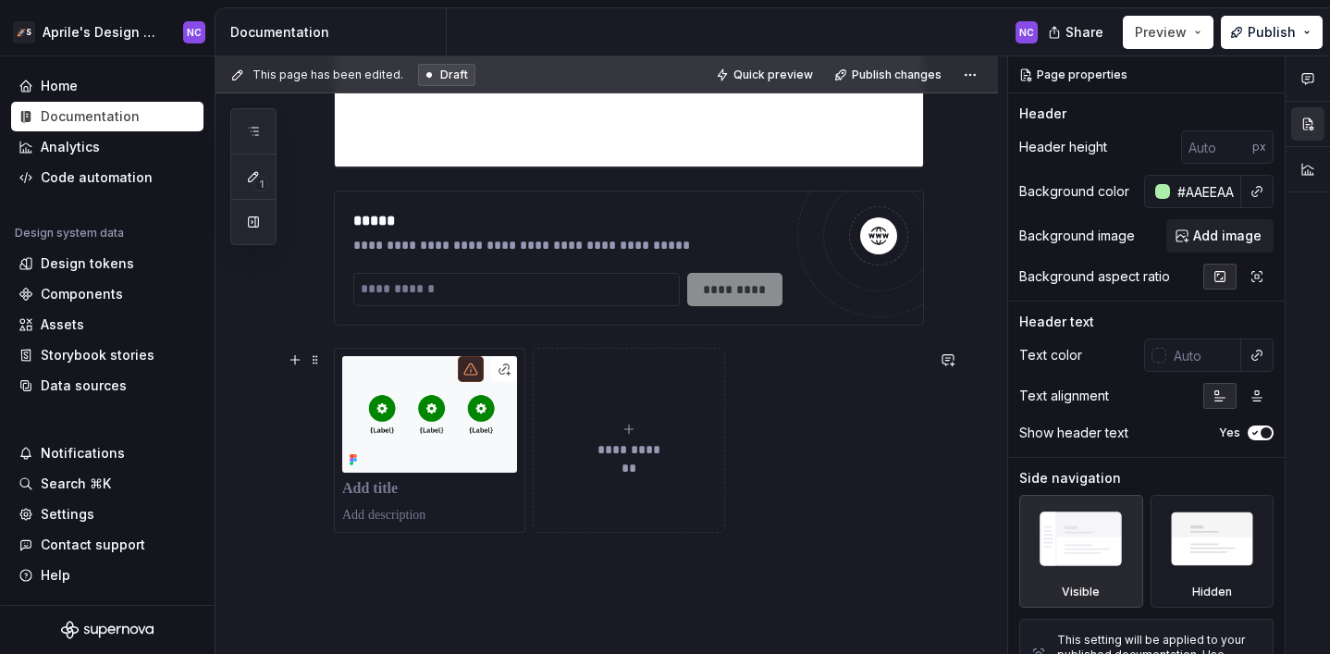
scroll to position [4717, 0]
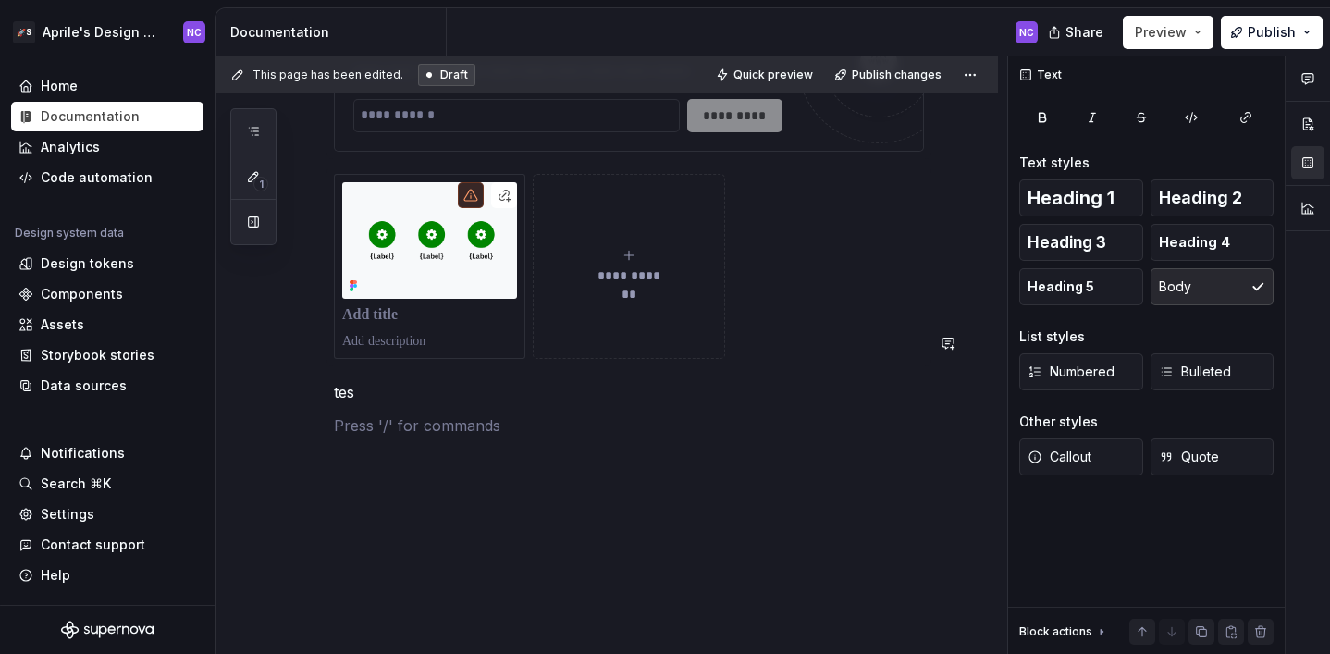
click at [358, 403] on p "tes" at bounding box center [629, 392] width 590 height 22
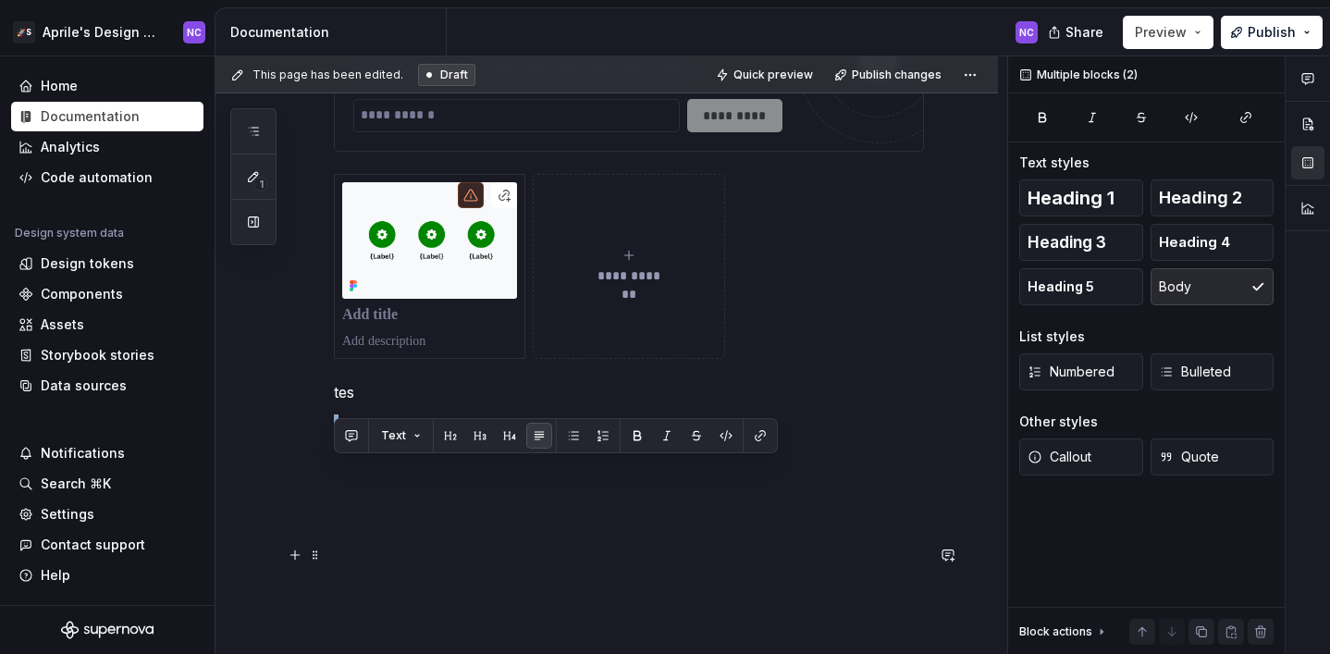
click at [358, 403] on p "tes" at bounding box center [629, 392] width 590 height 22
click at [418, 435] on button "Text" at bounding box center [401, 436] width 56 height 26
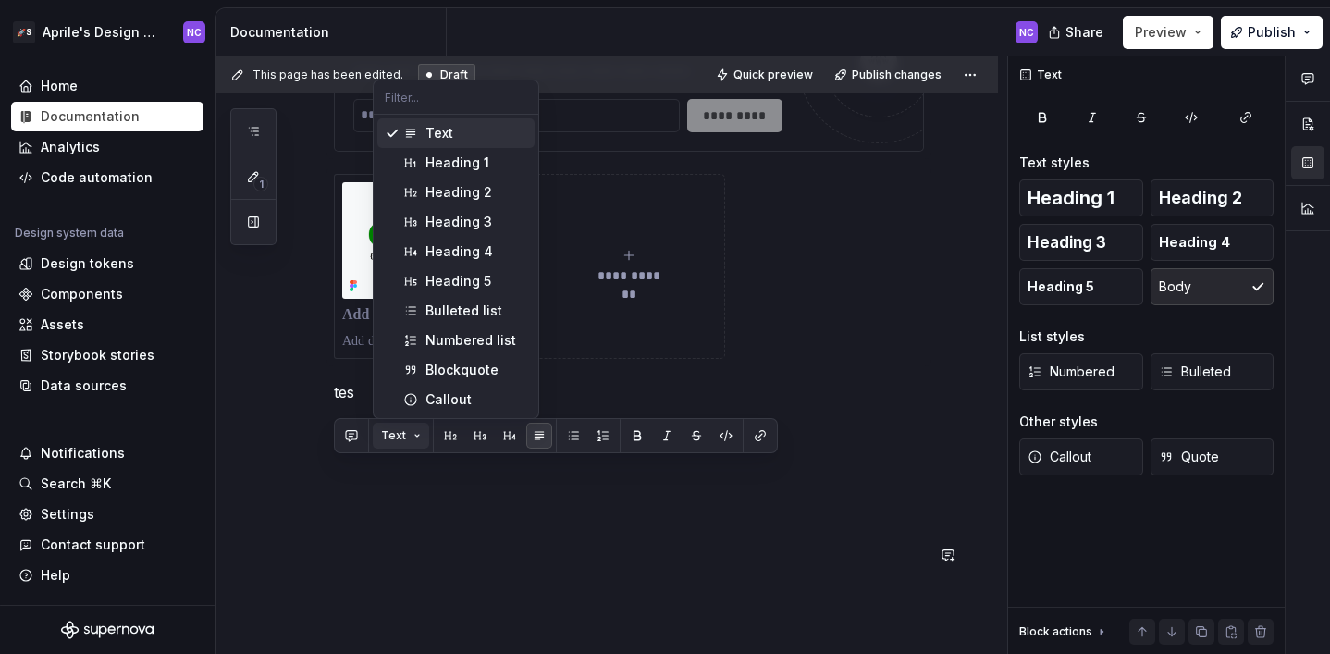
click at [418, 435] on button "Text" at bounding box center [401, 436] width 56 height 26
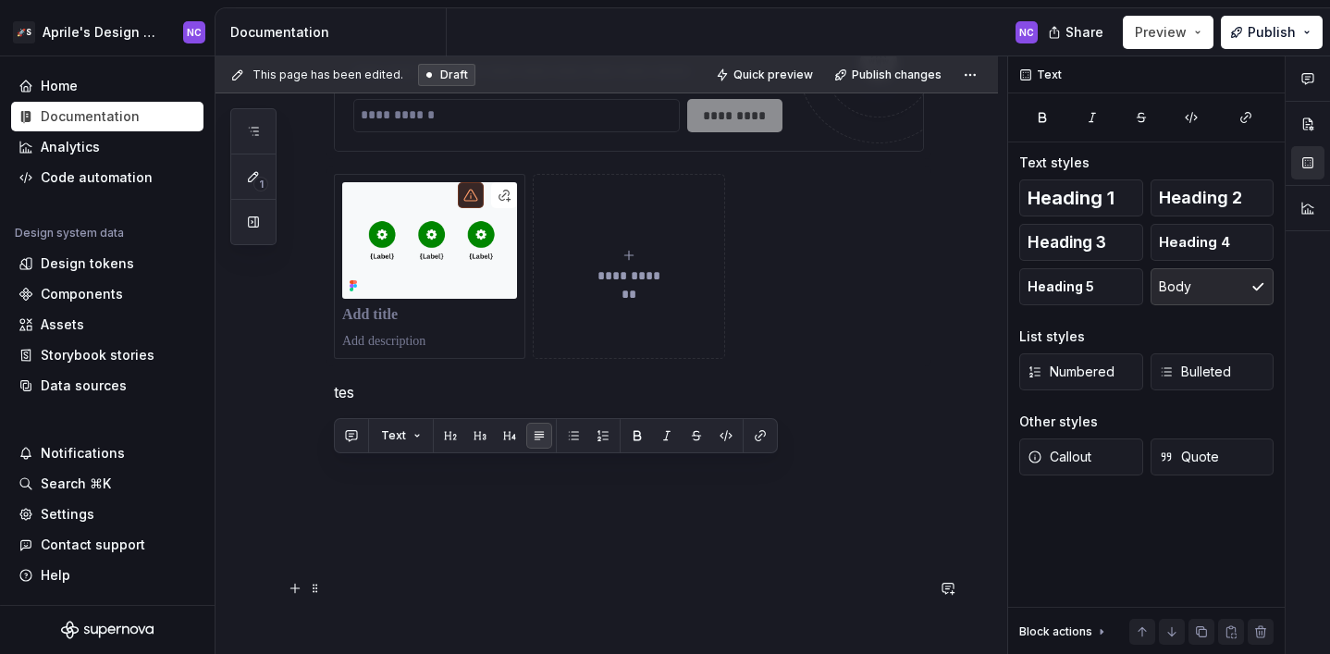
click at [716, 437] on p at bounding box center [629, 425] width 590 height 22
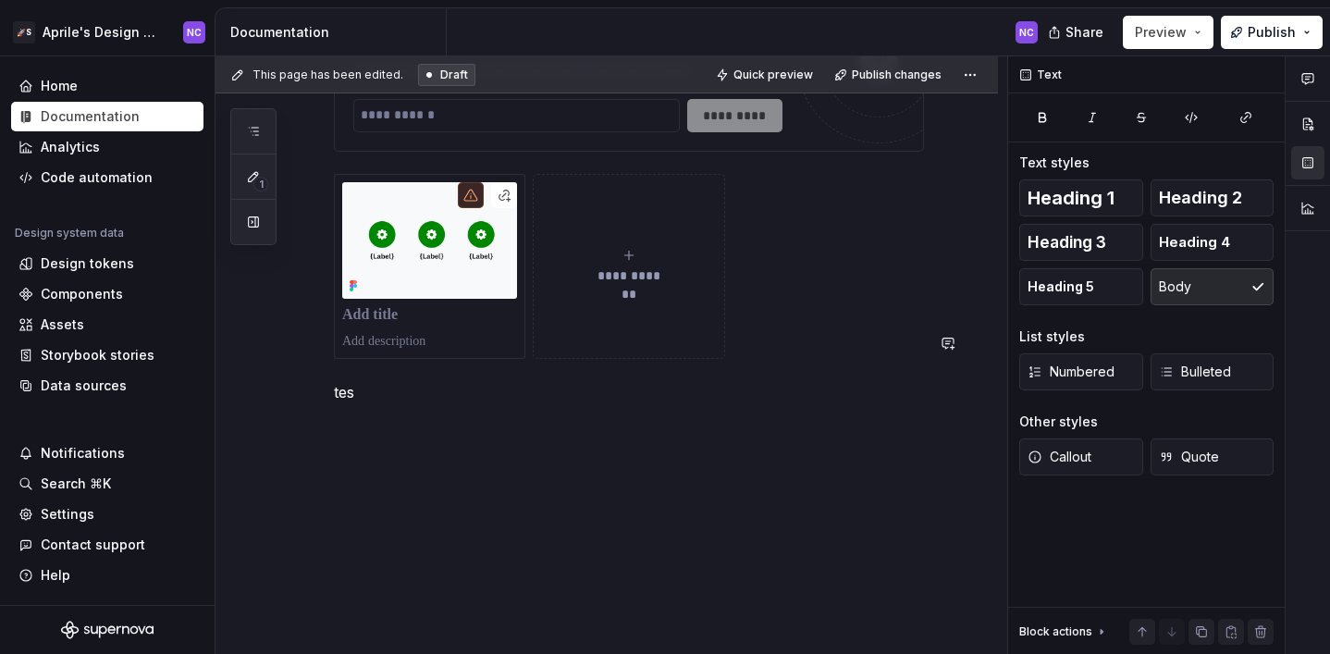
type textarea "*"
